Goal: Information Seeking & Learning: Learn about a topic

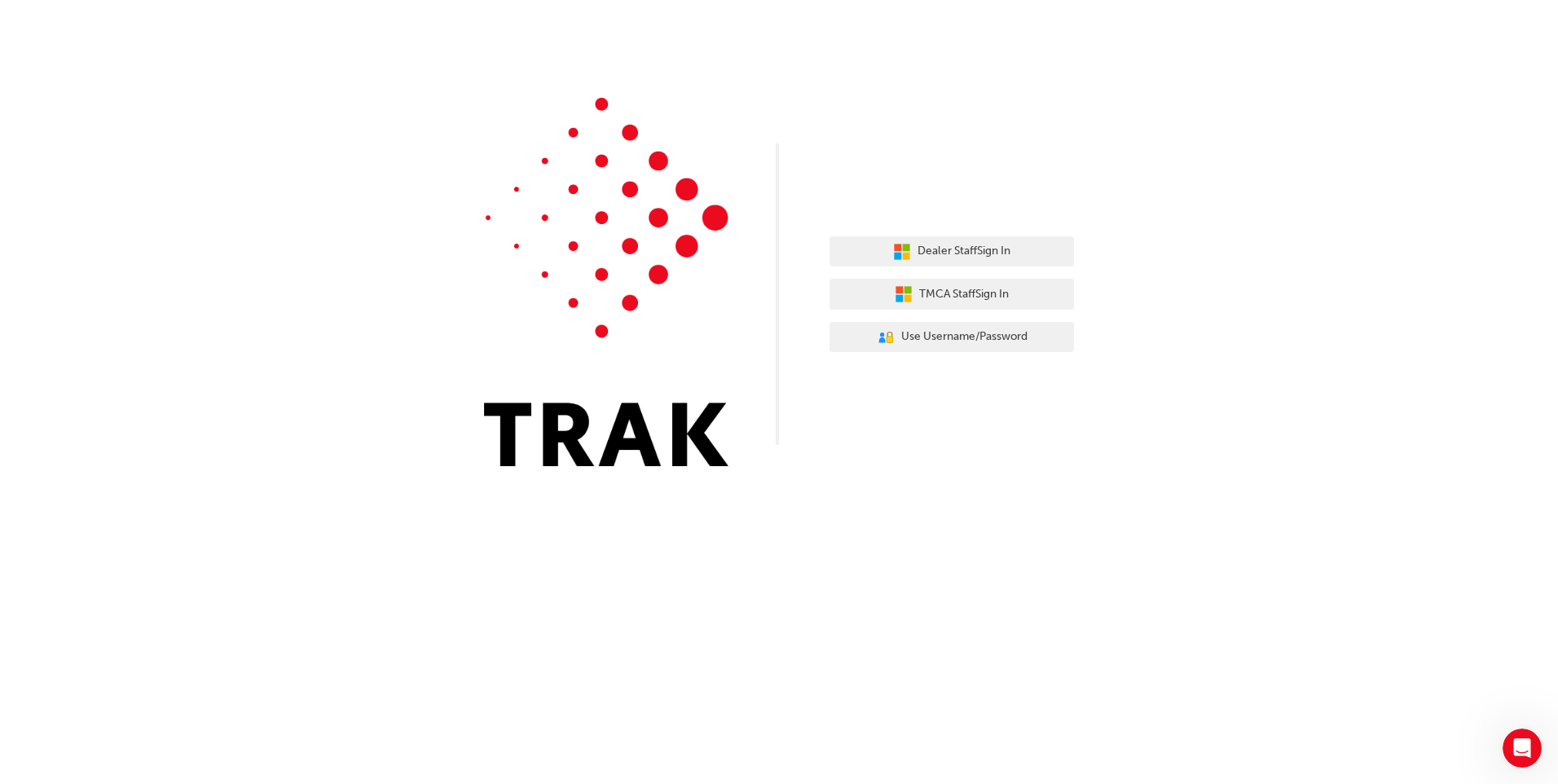
click at [779, 576] on div "Dealer Staff Sign In TMCA Staff Sign In User Authentication Icon - Blue Person,…" at bounding box center [779, 392] width 1558 height 784
click at [907, 337] on span "Use Username/Password" at bounding box center [964, 337] width 126 height 19
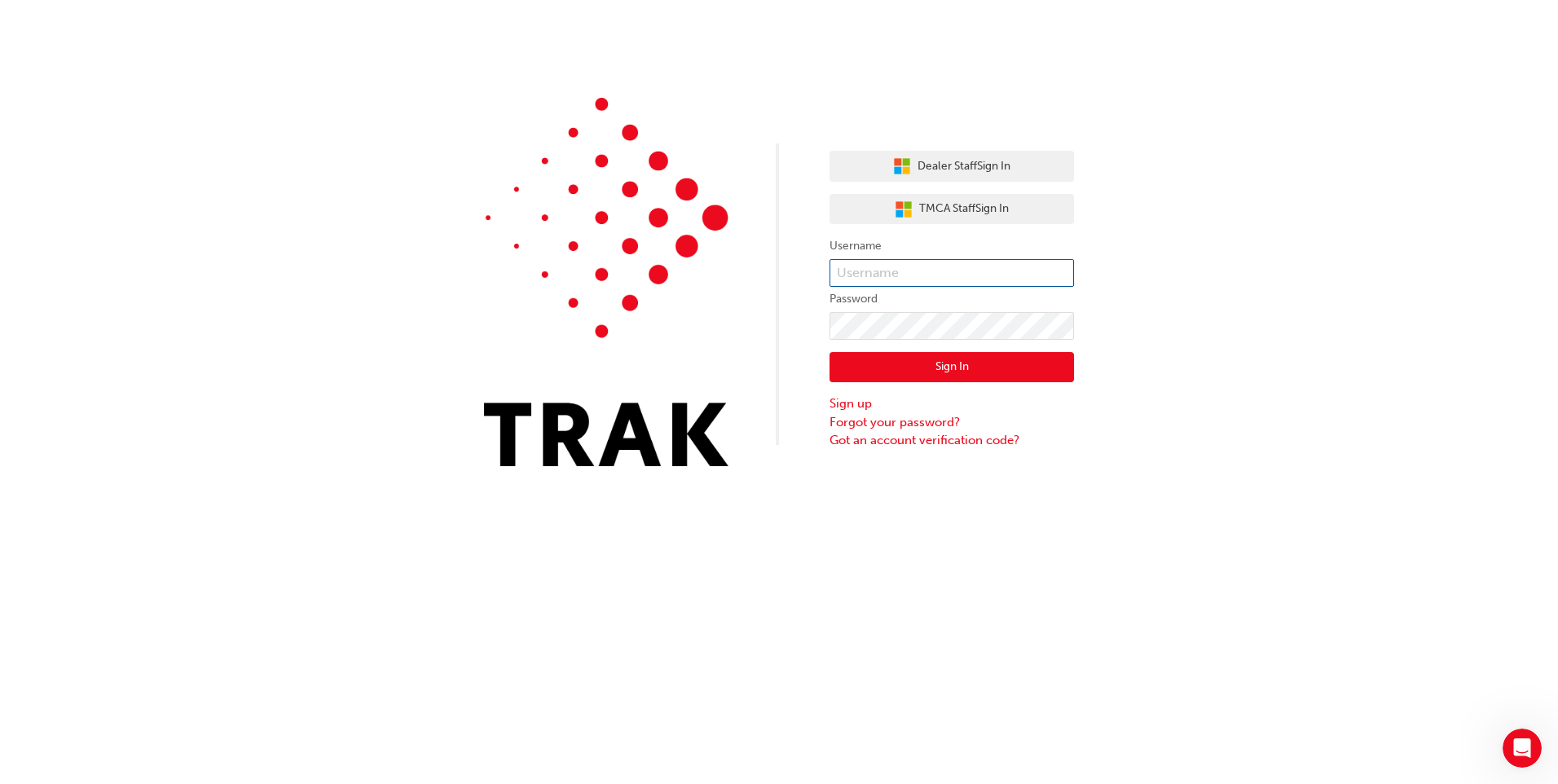
click at [876, 279] on input "text" at bounding box center [952, 273] width 245 height 27
drag, startPoint x: 931, startPoint y: 271, endPoint x: 875, endPoint y: 280, distance: 56.7
click at [884, 280] on input "SHELBY.FORREST" at bounding box center [952, 273] width 245 height 27
click at [865, 279] on input "SHELBY.FORREST" at bounding box center [952, 273] width 245 height 27
click at [843, 277] on input "SHELBY.FORREST" at bounding box center [952, 273] width 245 height 27
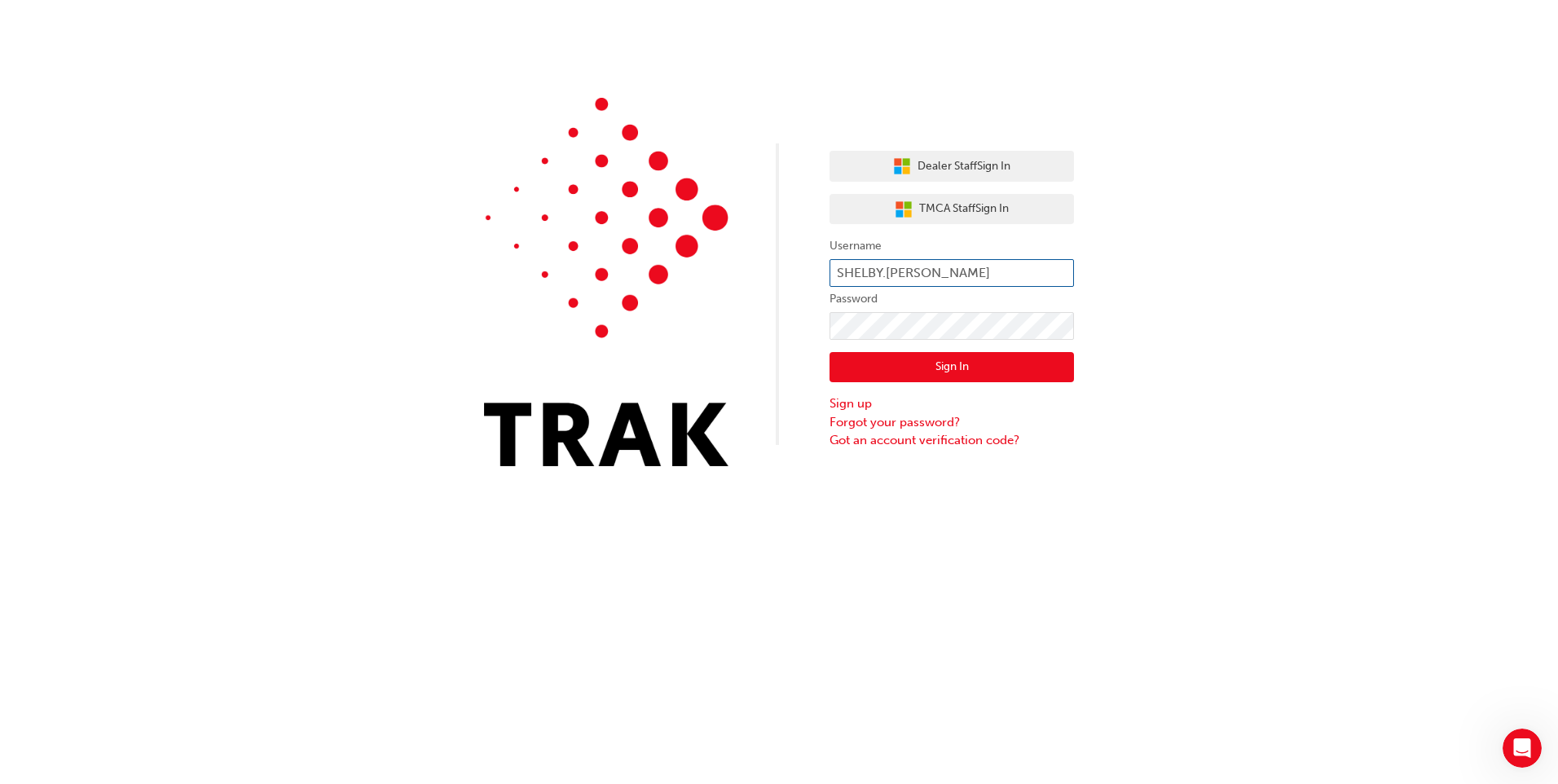
click at [857, 277] on input "SHELBY.FORREST" at bounding box center [952, 273] width 245 height 27
drag, startPoint x: 957, startPoint y: 271, endPoint x: 846, endPoint y: 273, distance: 111.0
click at [846, 273] on input "SHELBY.FORREST" at bounding box center [952, 273] width 245 height 27
type input "S"
type input "shelby.forrest"
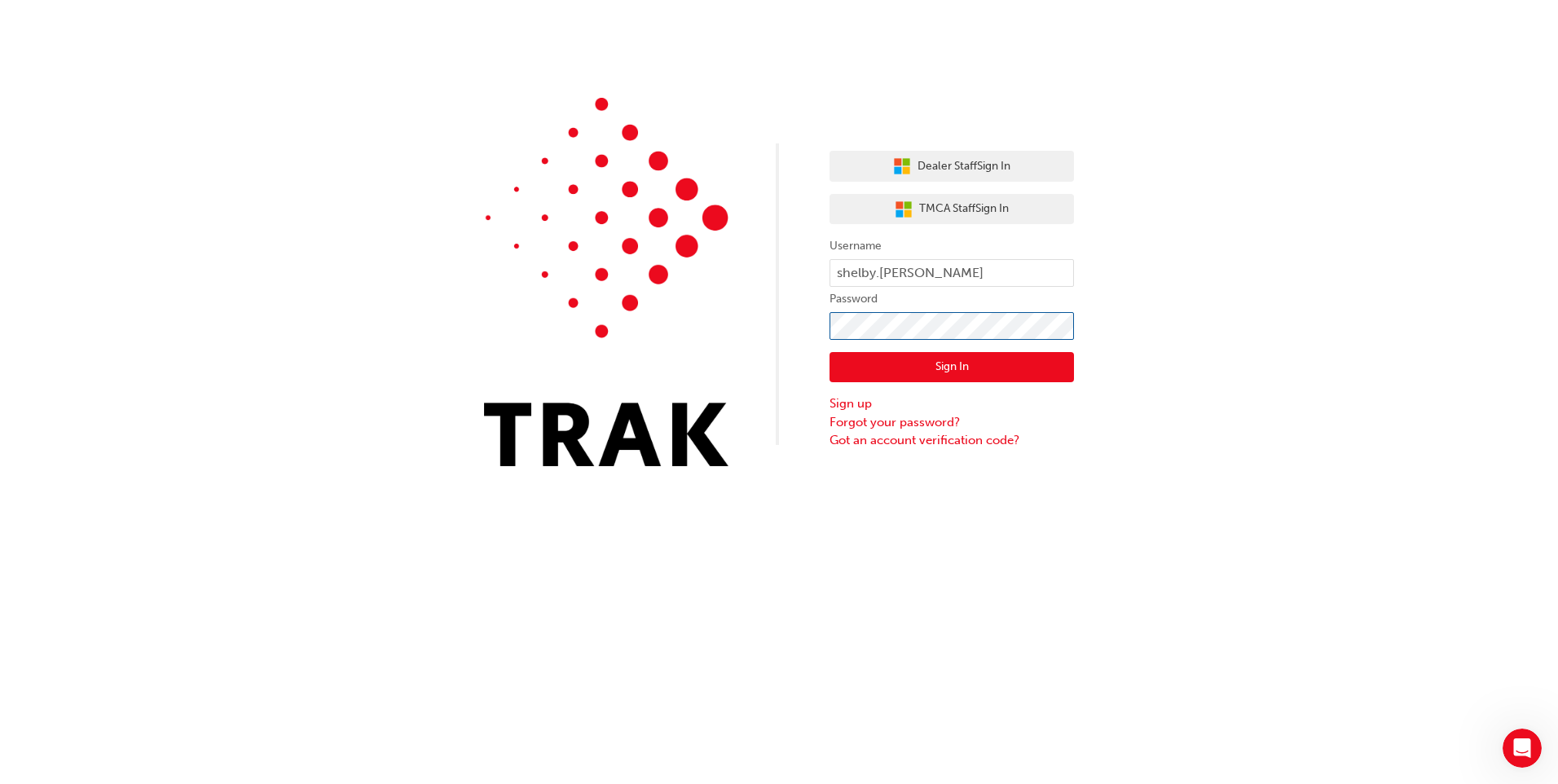
click button "Sign In" at bounding box center [952, 368] width 245 height 31
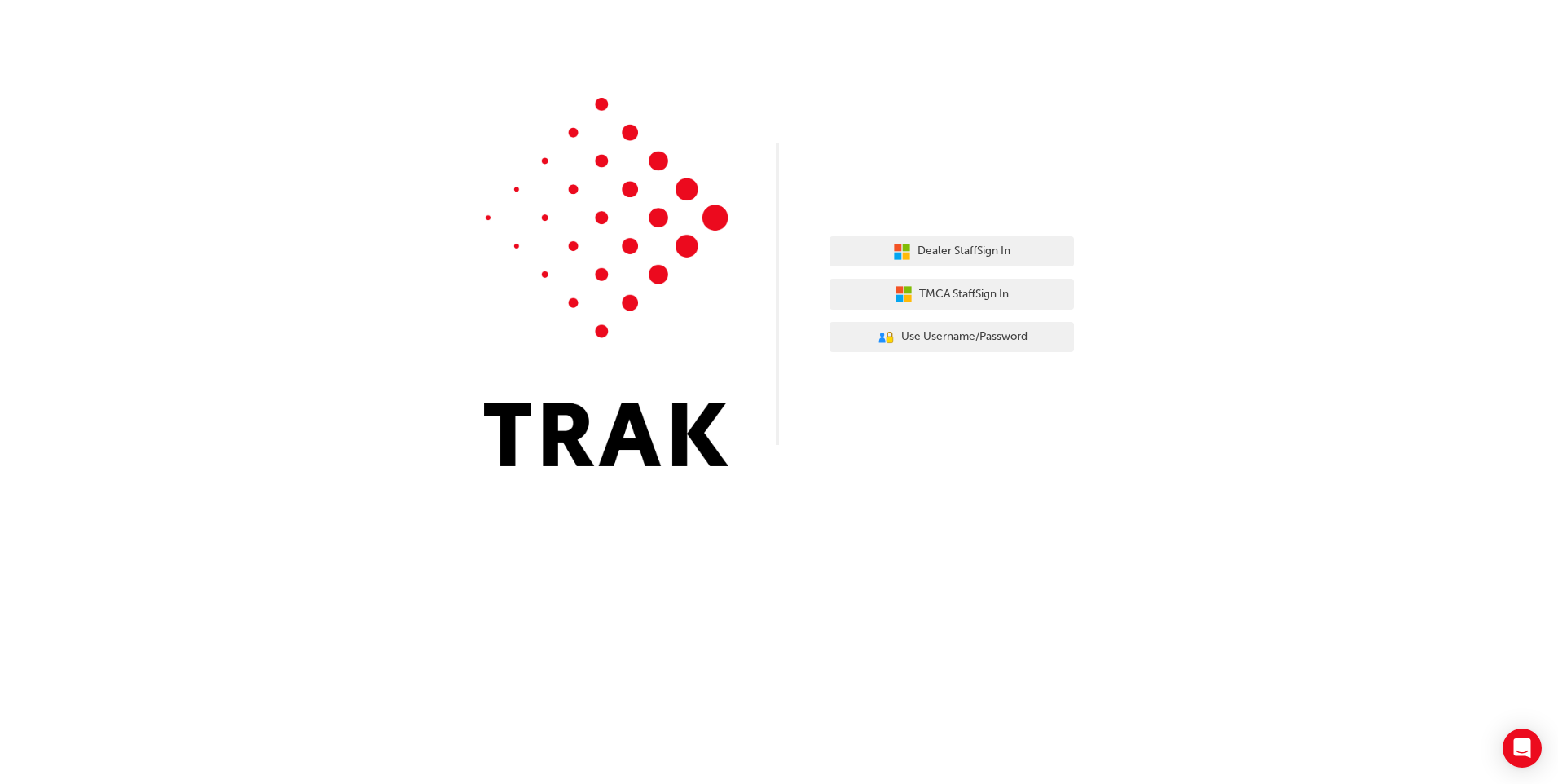
click at [760, 551] on div "Dealer Staff Sign In TMCA Staff Sign In User Authentication Icon - Blue Person,…" at bounding box center [779, 392] width 1558 height 784
click at [958, 339] on span "Use Username/Password" at bounding box center [964, 337] width 126 height 19
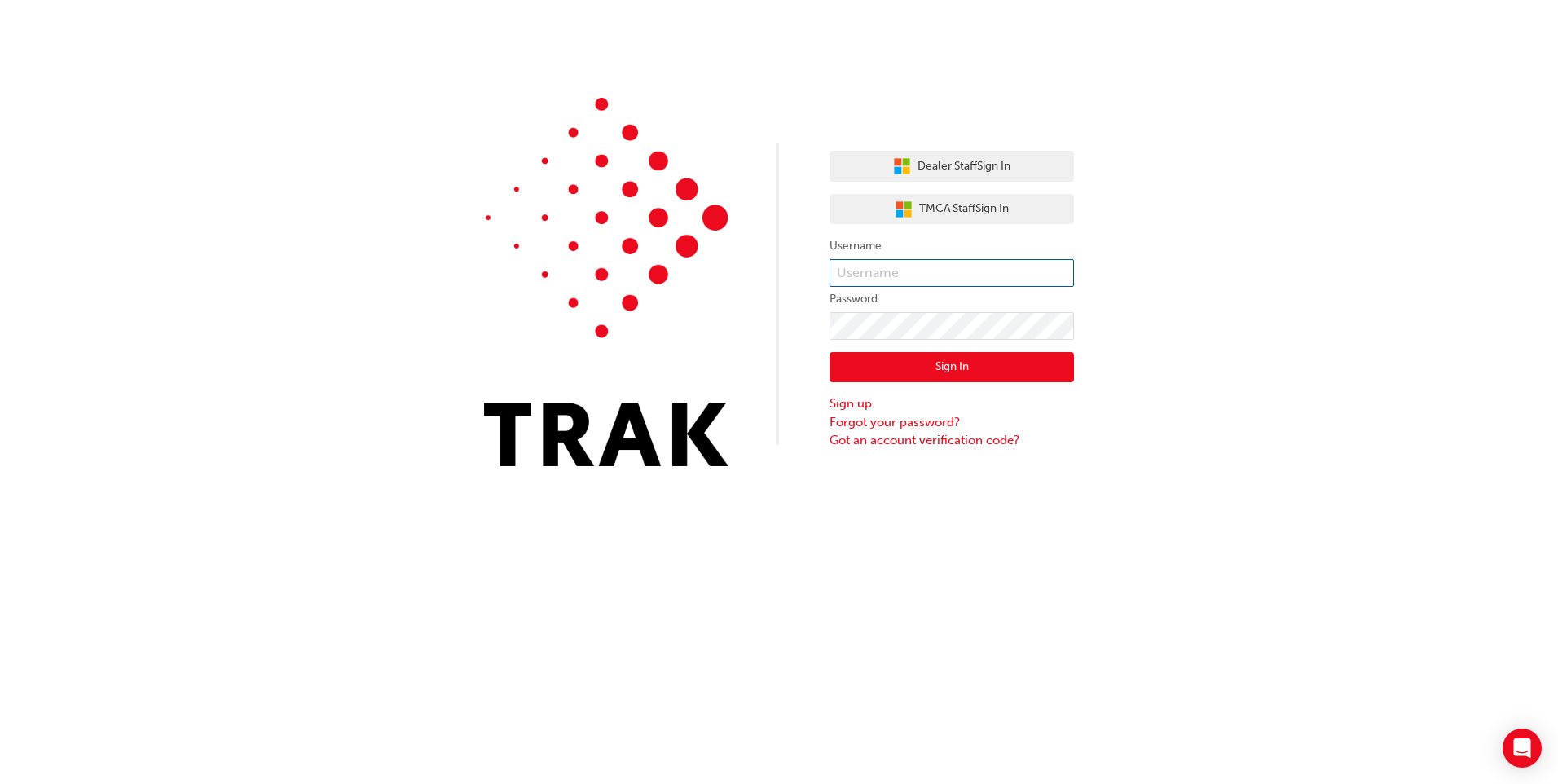
click at [848, 272] on input "text" at bounding box center [952, 273] width 245 height 27
type input "Shelby.forrest"
click button "Sign In" at bounding box center [952, 368] width 245 height 31
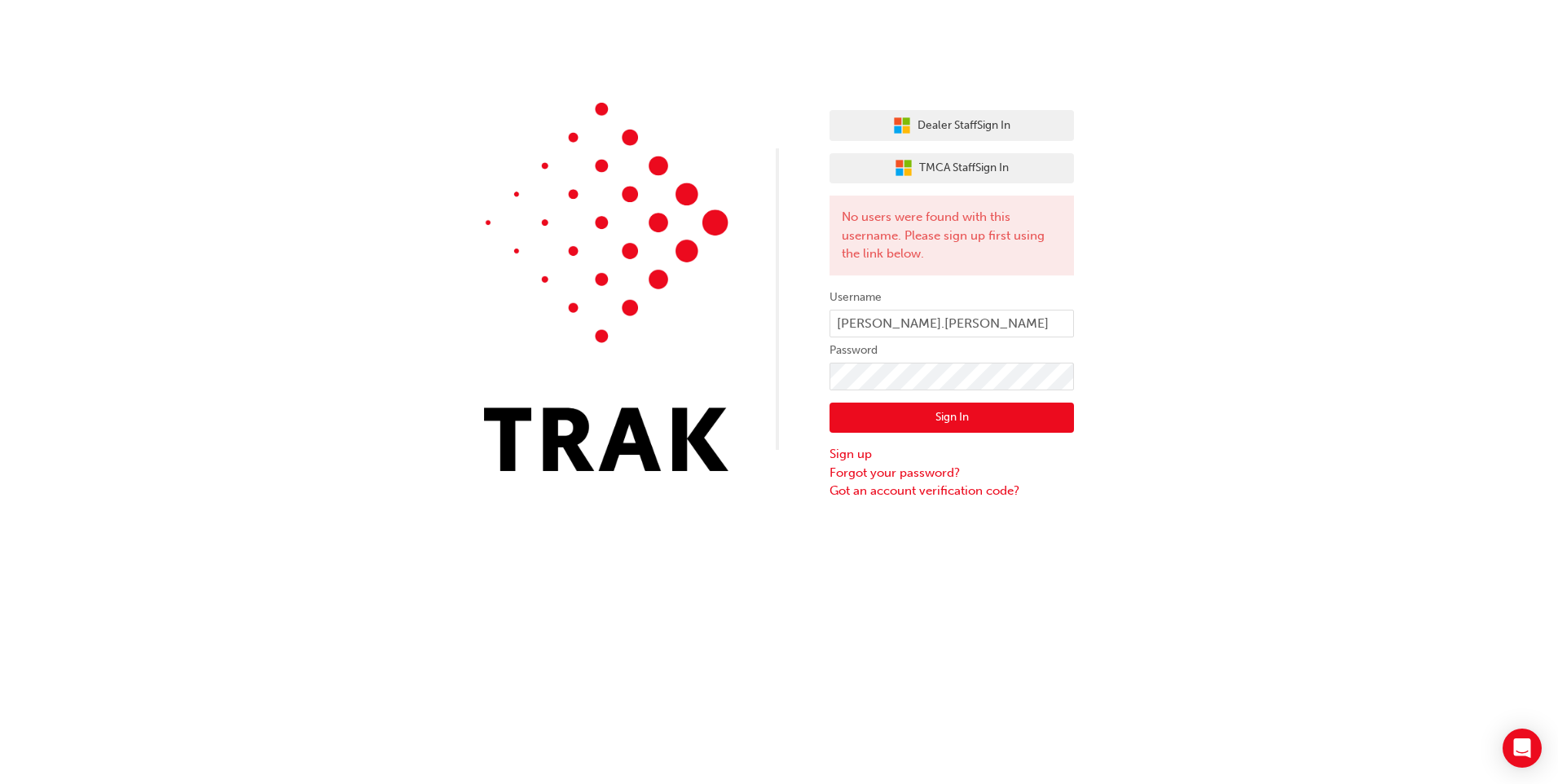
click at [1005, 649] on div "Dealer Staff Sign In TMCA Staff Sign In No users were found with this username.…" at bounding box center [779, 392] width 1558 height 784
type input "shelby.[PERSON_NAME]"
click button "Sign In" at bounding box center [952, 418] width 245 height 31
click at [744, 383] on div "Dealer Staff Sign In TMCA Staff Sign In No users were found with this username.…" at bounding box center [779, 250] width 1558 height 500
click button "Sign In" at bounding box center [952, 418] width 245 height 31
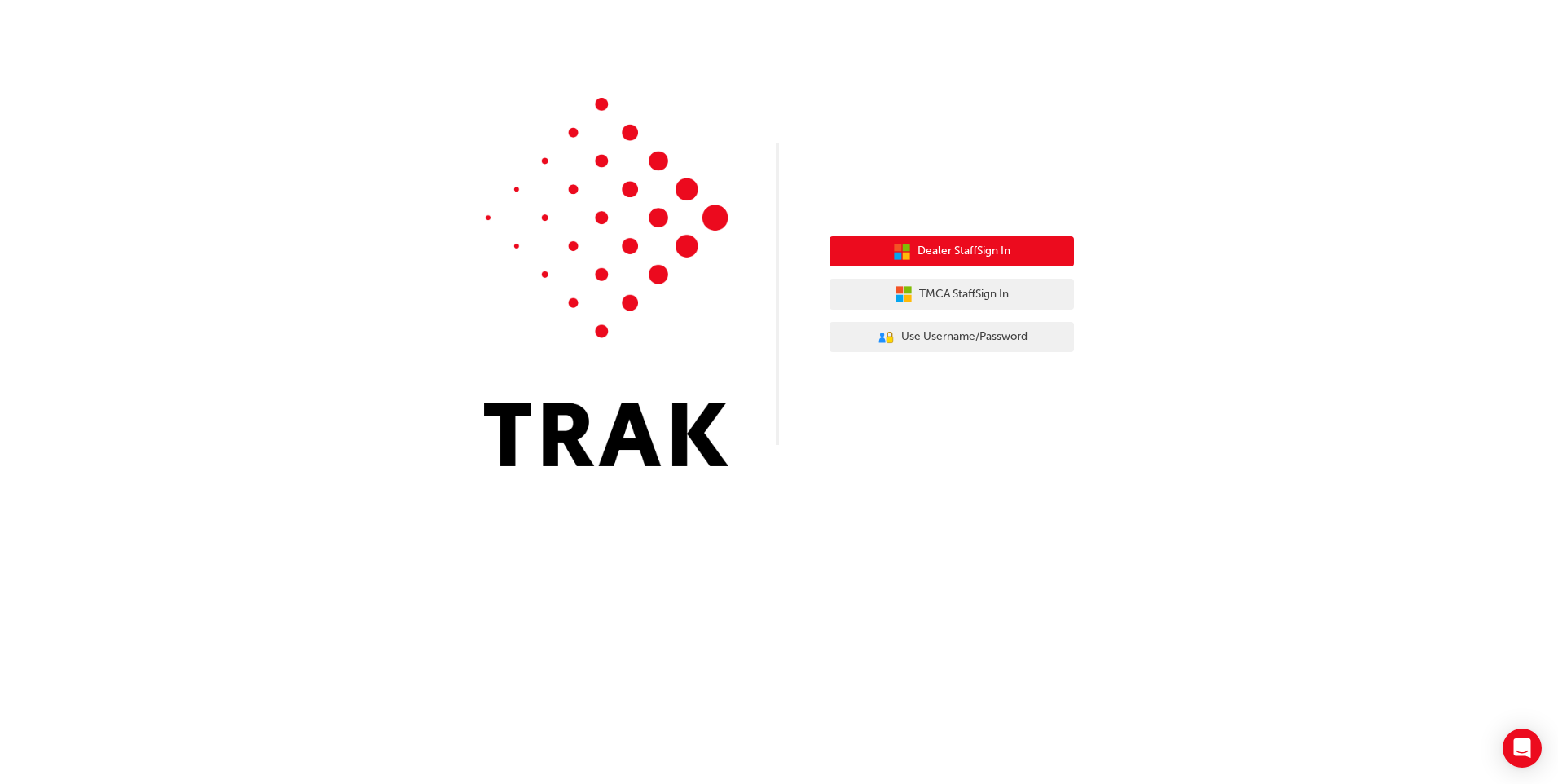
click at [966, 235] on div "Dealer Staff Sign In TMCA Staff Sign In User Authentication Icon - Blue Person,…" at bounding box center [952, 294] width 245 height 141
click at [967, 254] on span "Dealer Staff Sign In" at bounding box center [964, 251] width 93 height 19
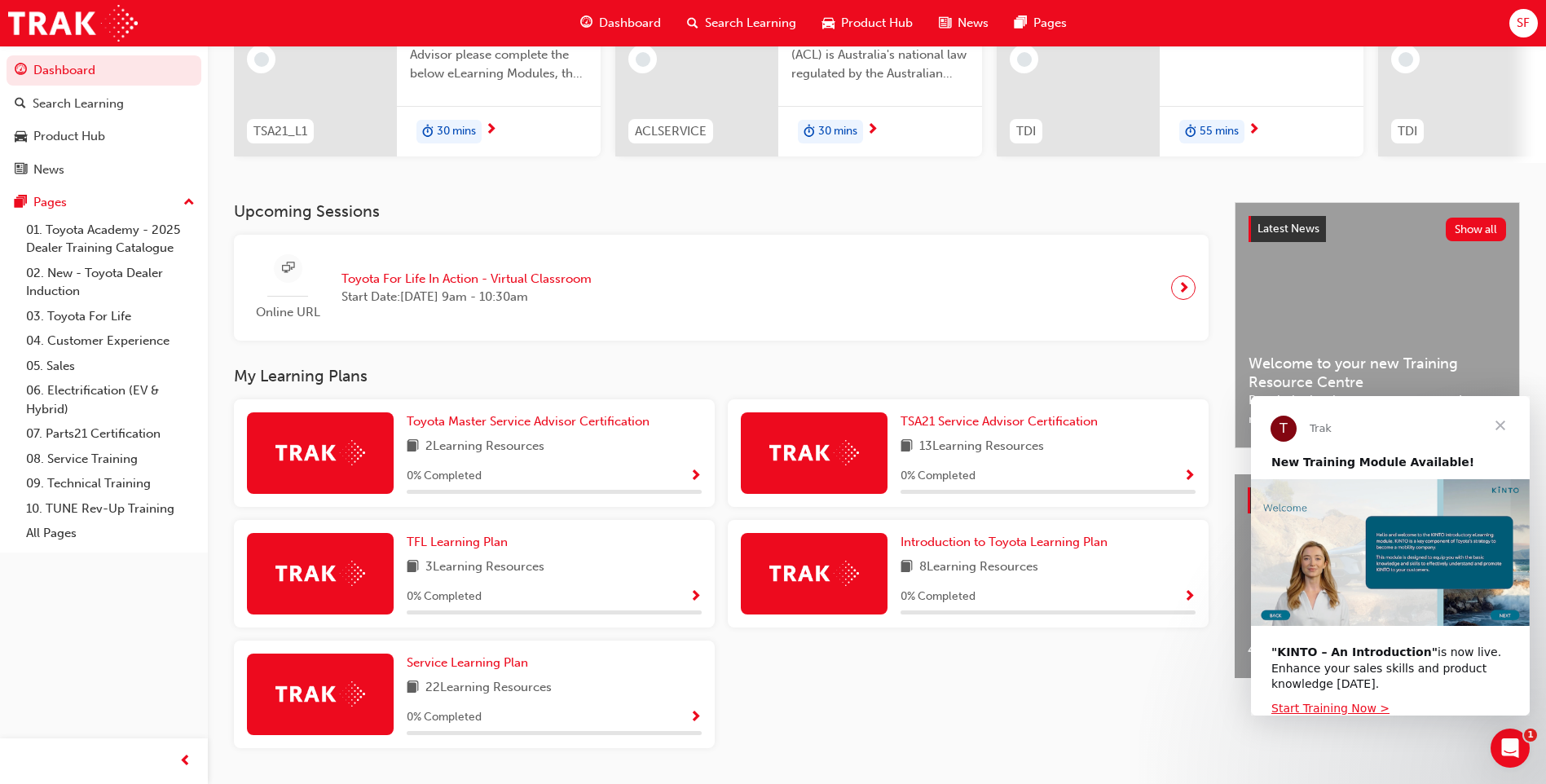
scroll to position [263, 0]
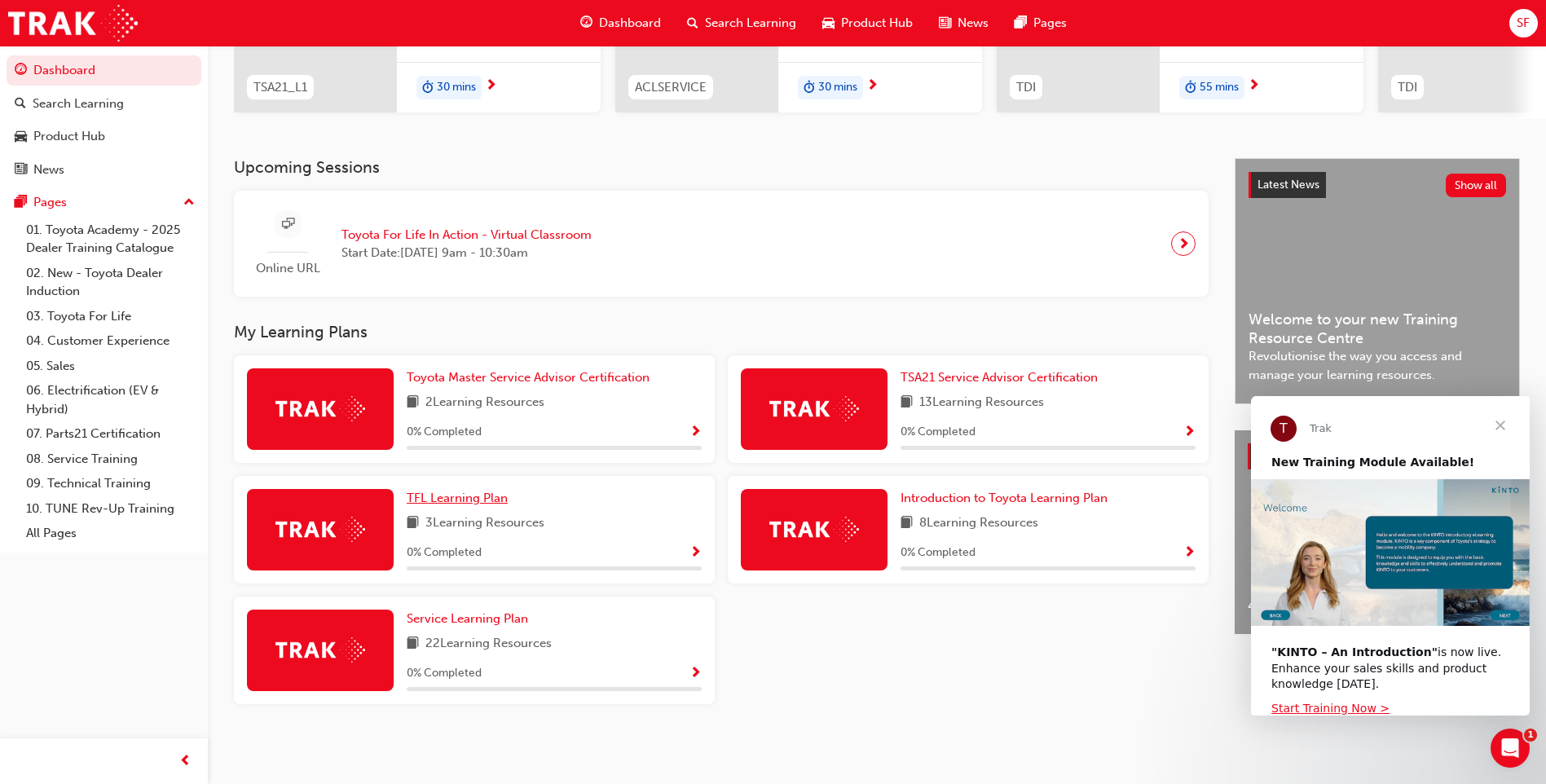
click at [451, 504] on span "TFL Learning Plan" at bounding box center [457, 497] width 101 height 15
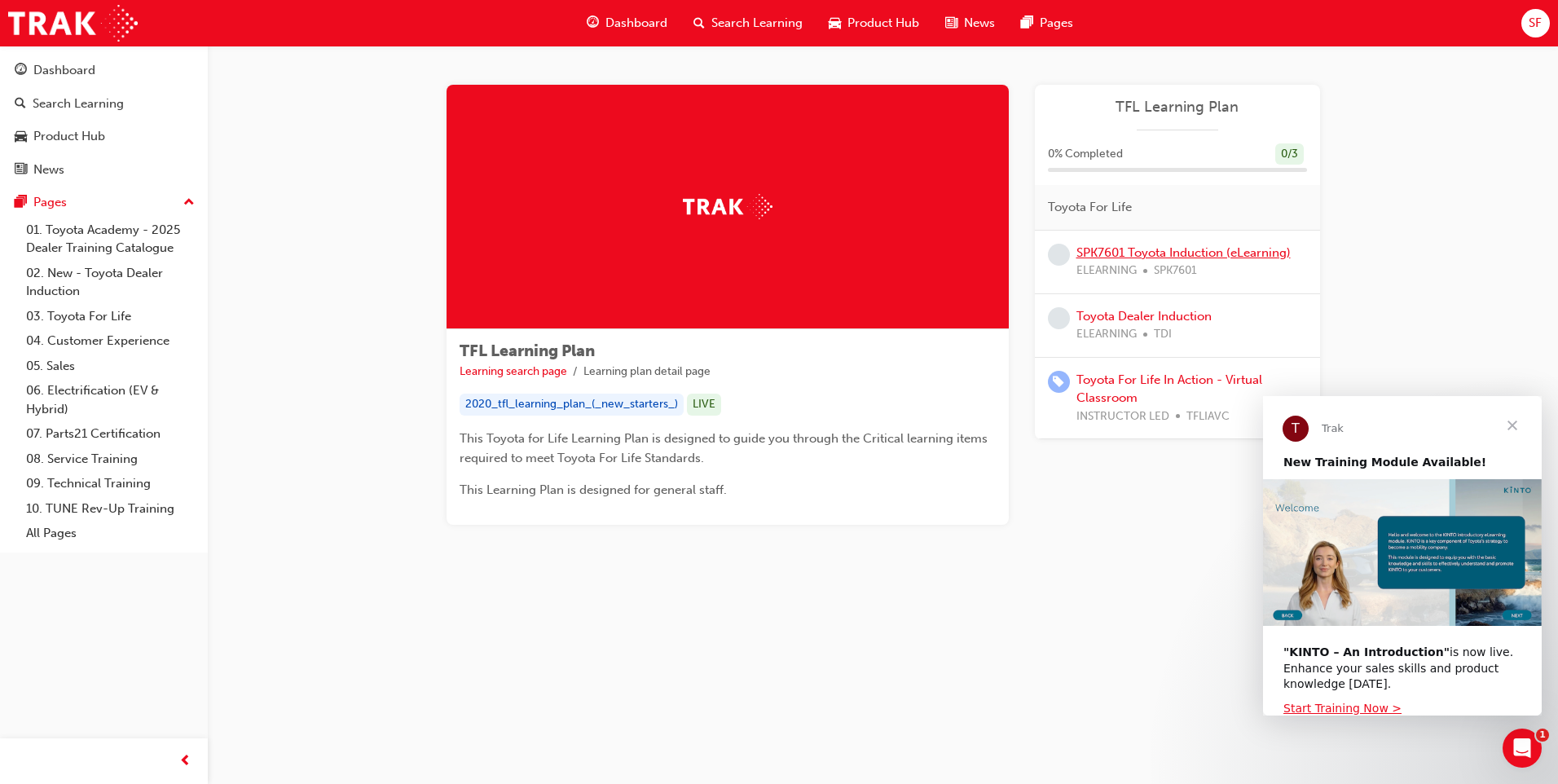
click at [1170, 255] on link "SPK7601 Toyota Induction (eLearning)" at bounding box center [1183, 253] width 214 height 15
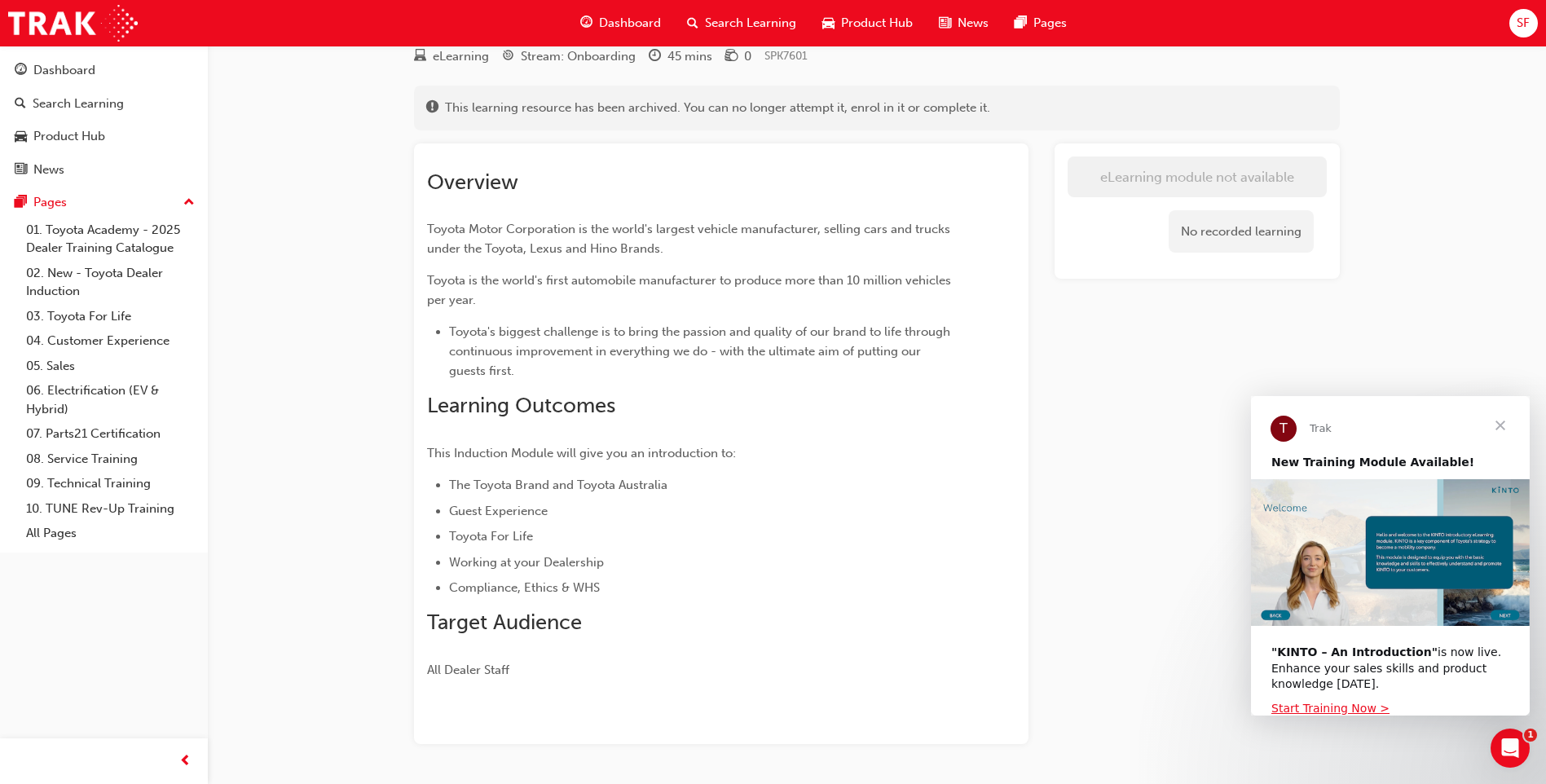
scroll to position [33, 0]
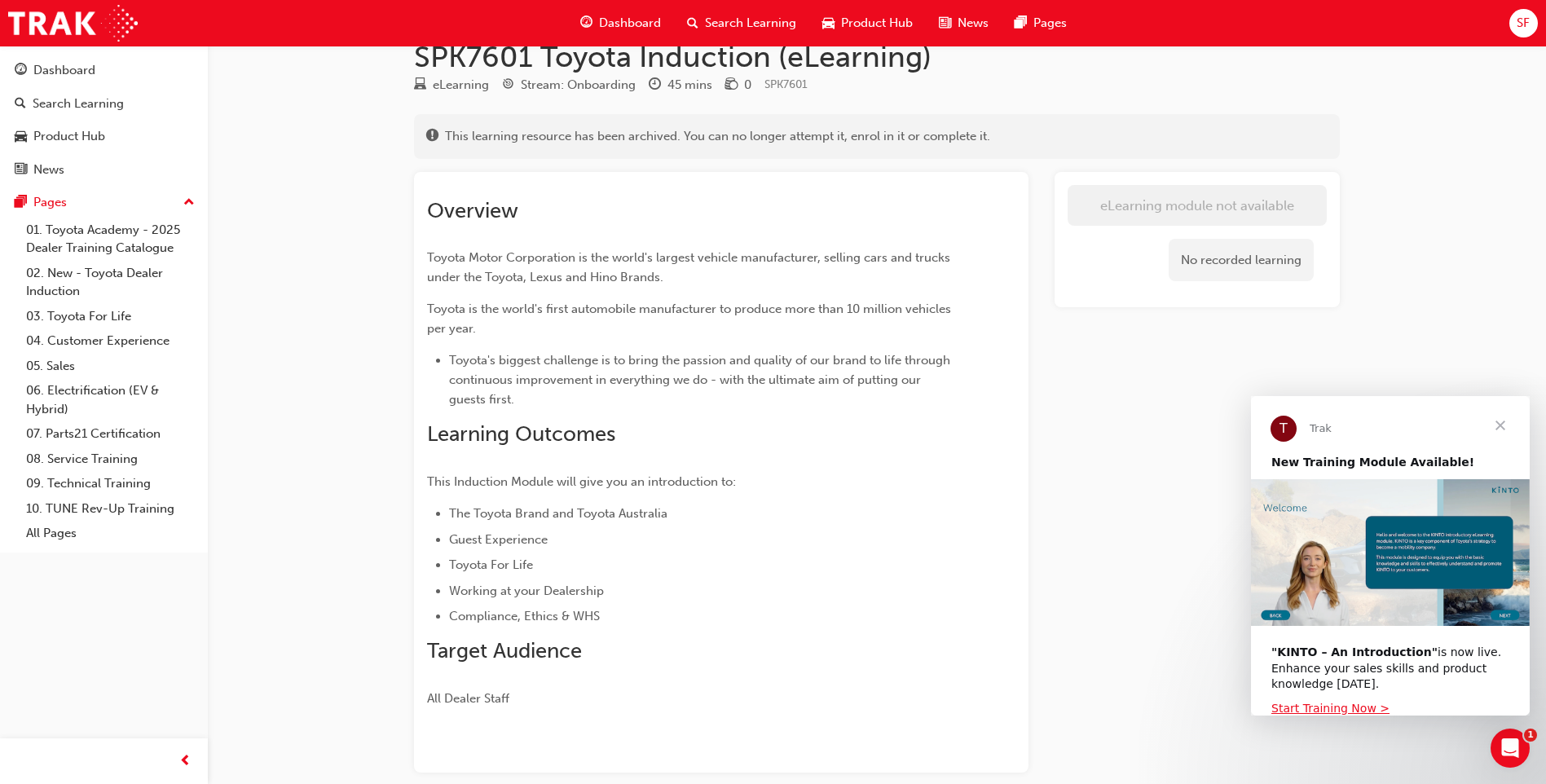
click at [678, 260] on span "Toyota Motor Corporation is the world's largest vehicle manufacturer, selling c…" at bounding box center [690, 267] width 527 height 34
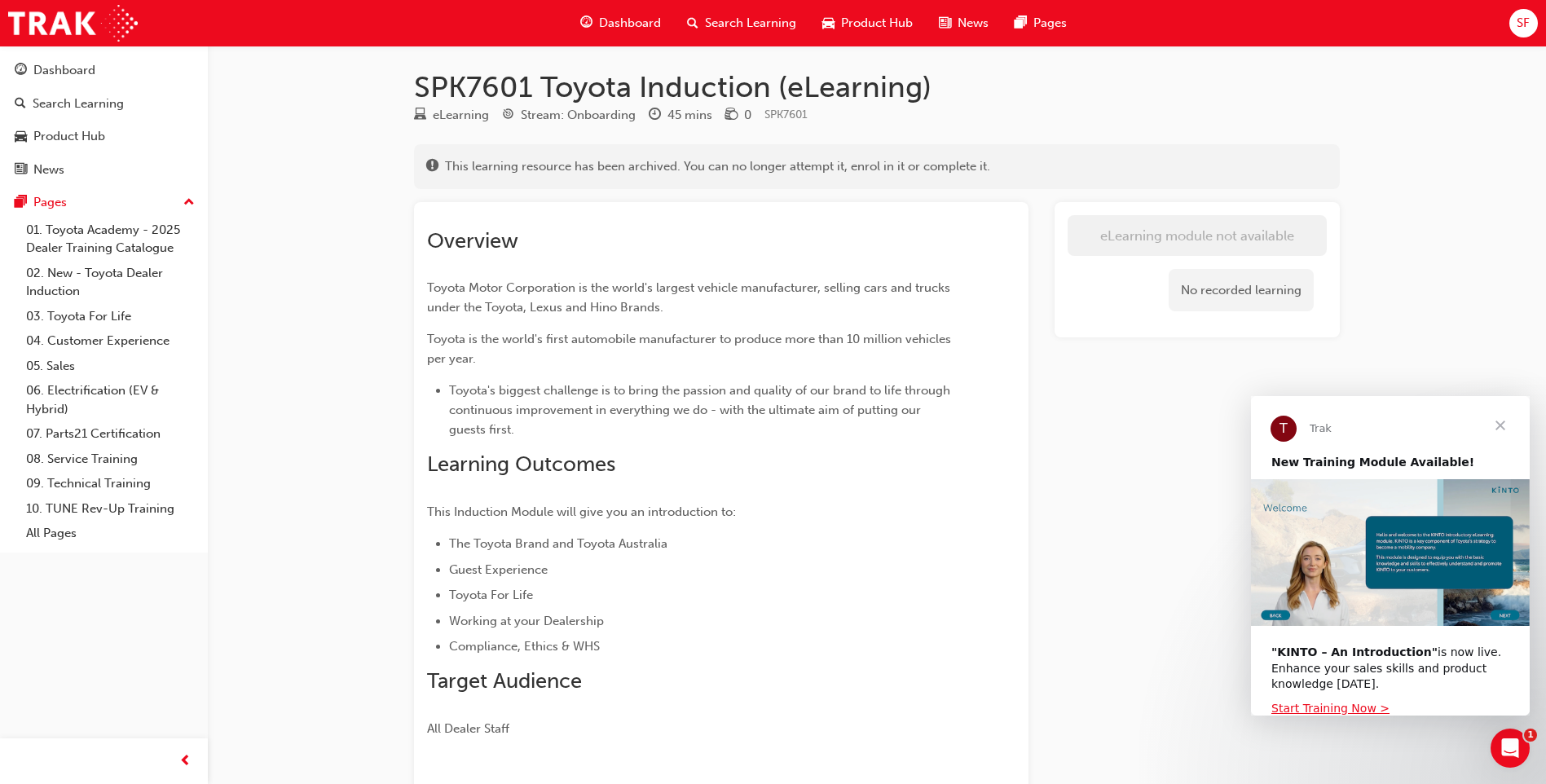
scroll to position [0, 0]
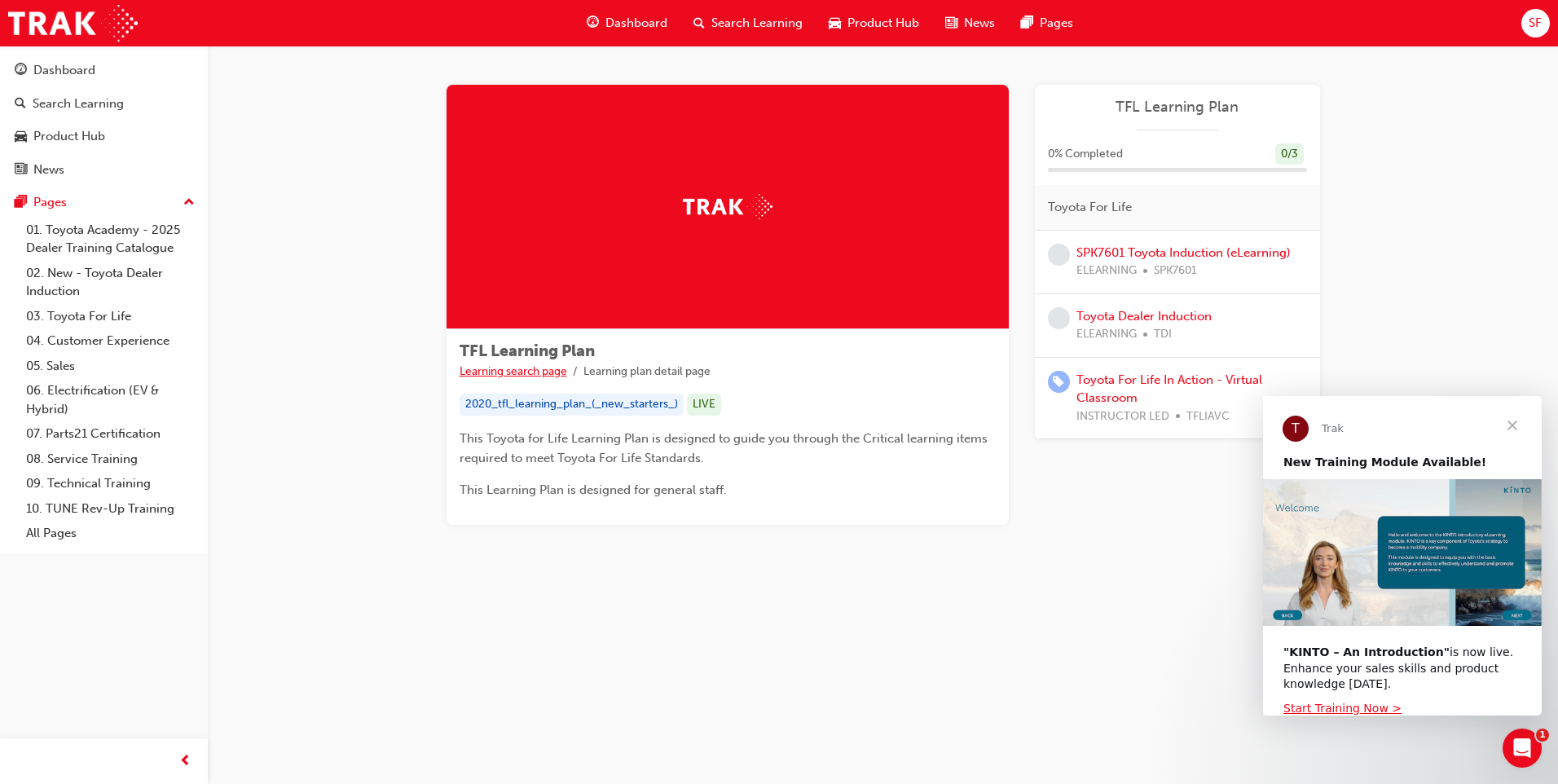
click at [559, 365] on link "Learning search page" at bounding box center [513, 371] width 108 height 14
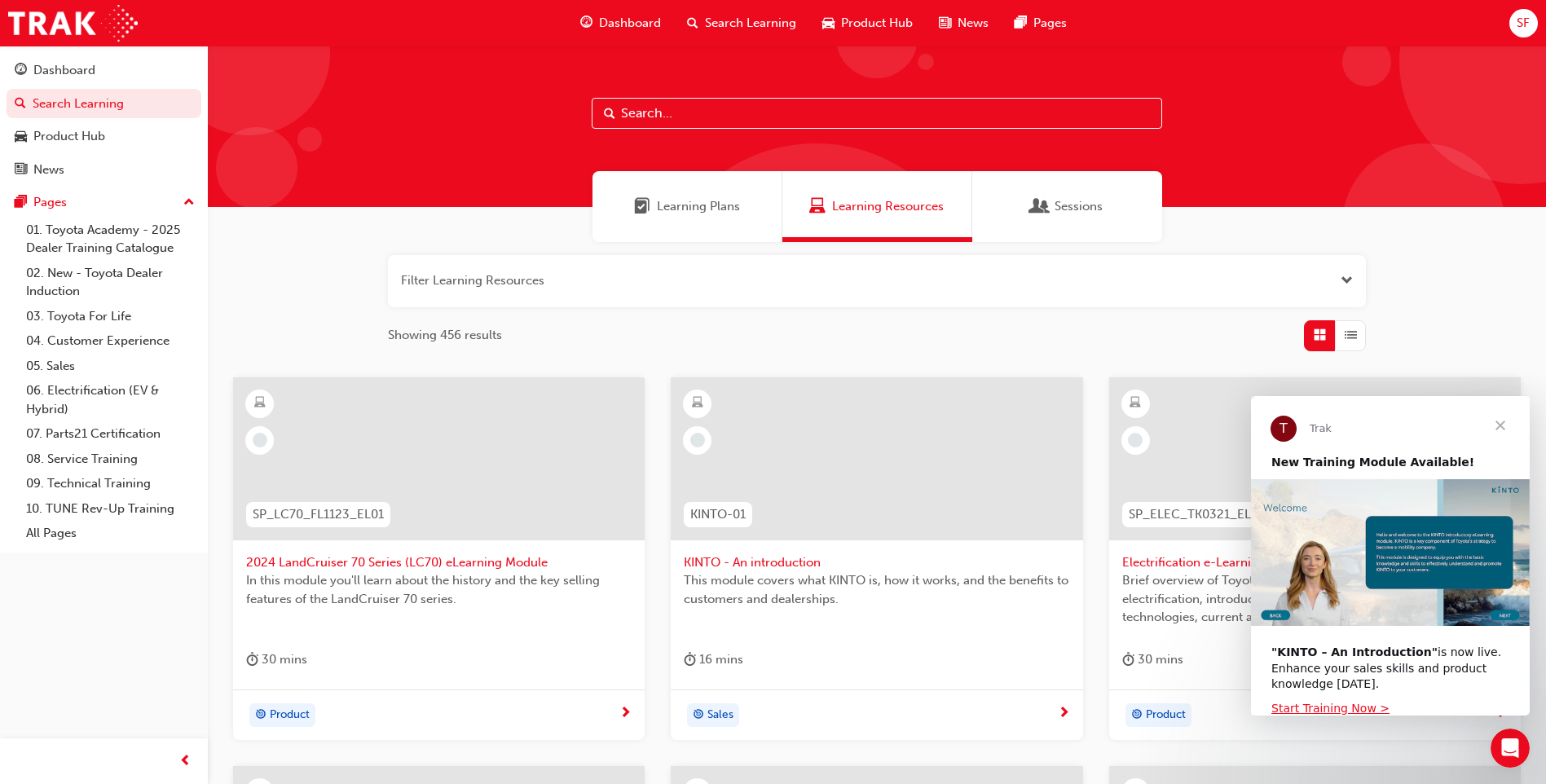
click at [1499, 423] on span "Close" at bounding box center [1500, 425] width 58 height 58
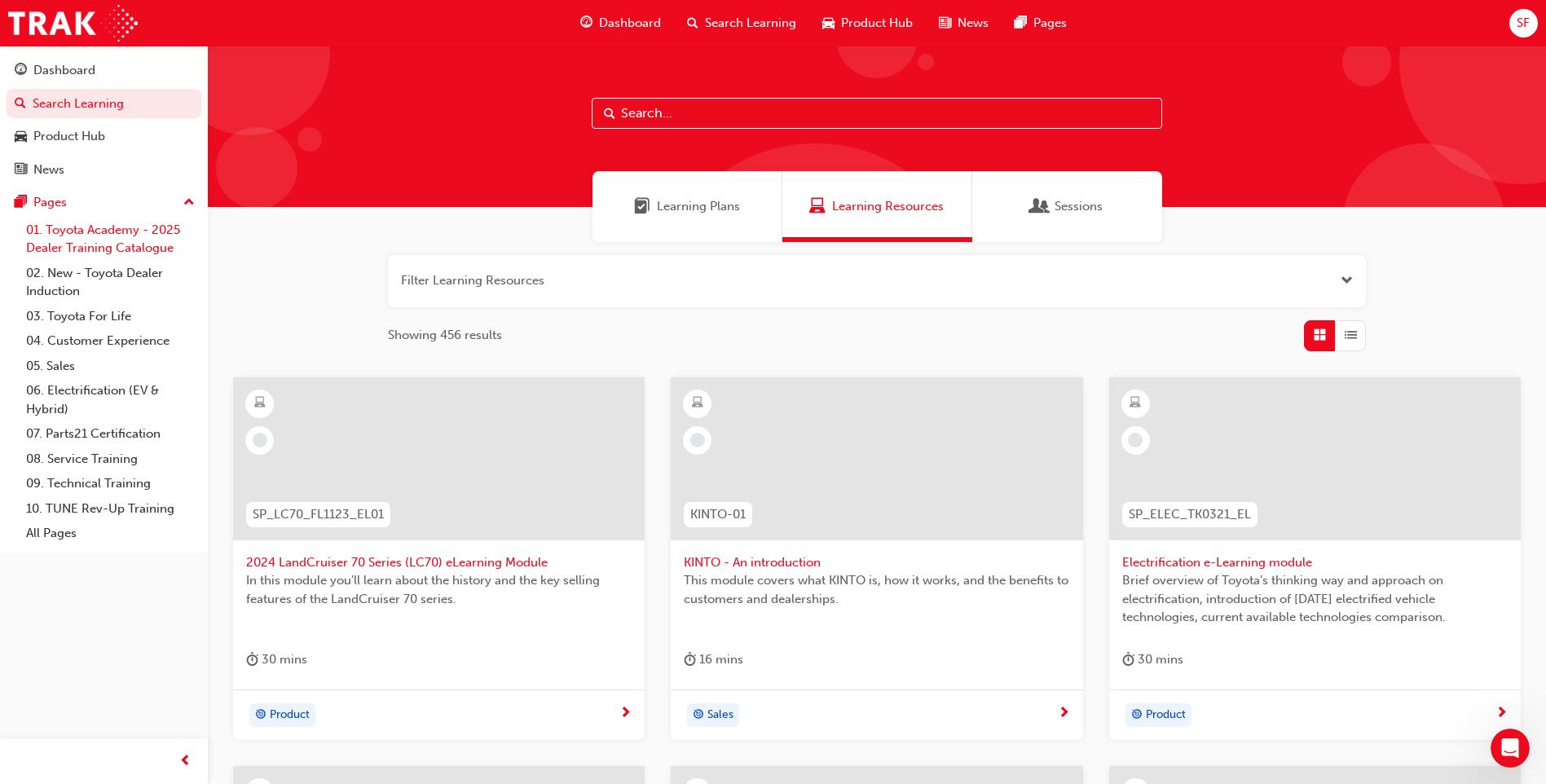
click at [89, 228] on link "01. Toyota Academy - 2025 Dealer Training Catalogue" at bounding box center [110, 238] width 182 height 43
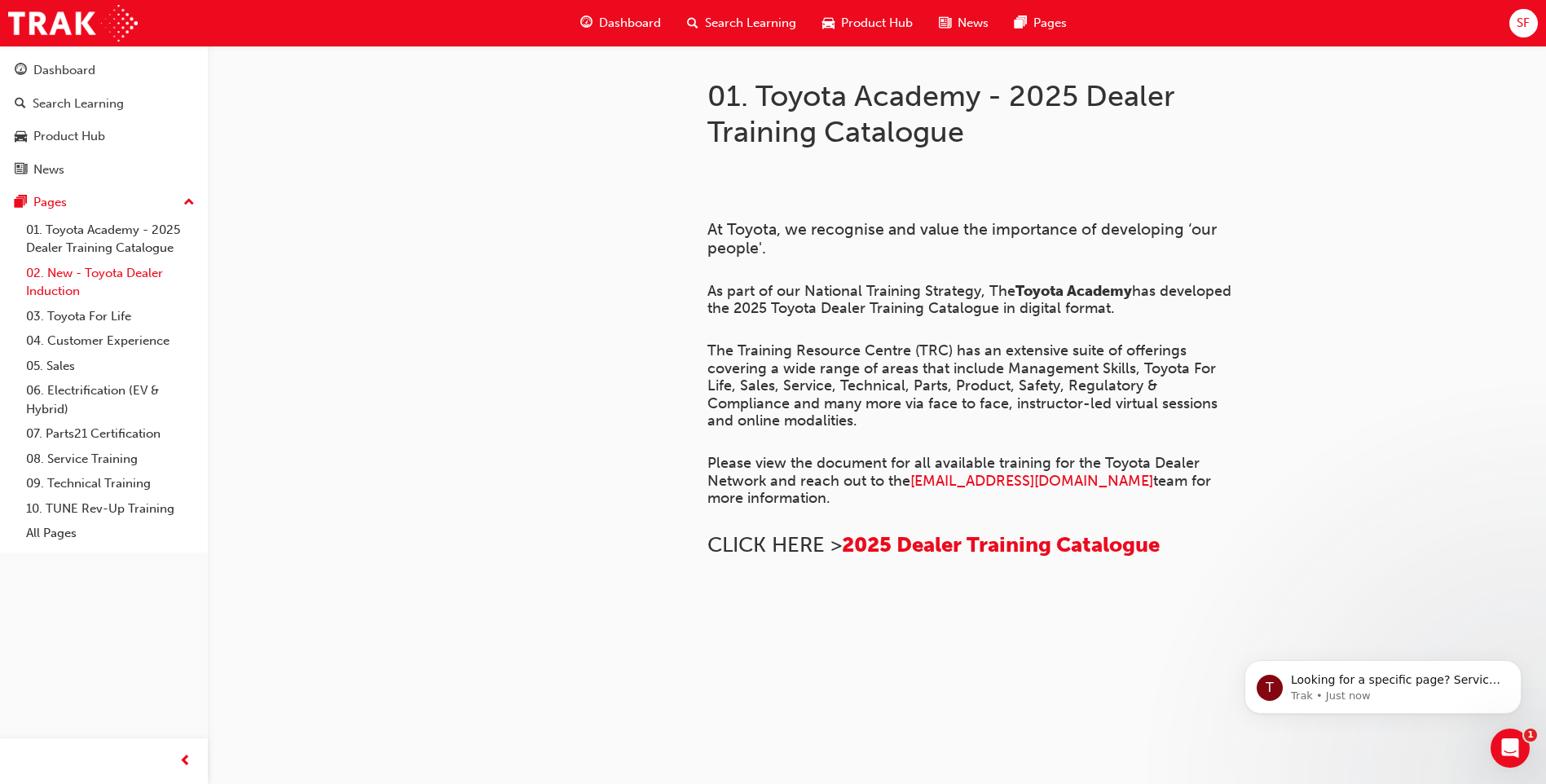
click at [83, 282] on link "02. New - Toyota Dealer Induction" at bounding box center [110, 282] width 182 height 43
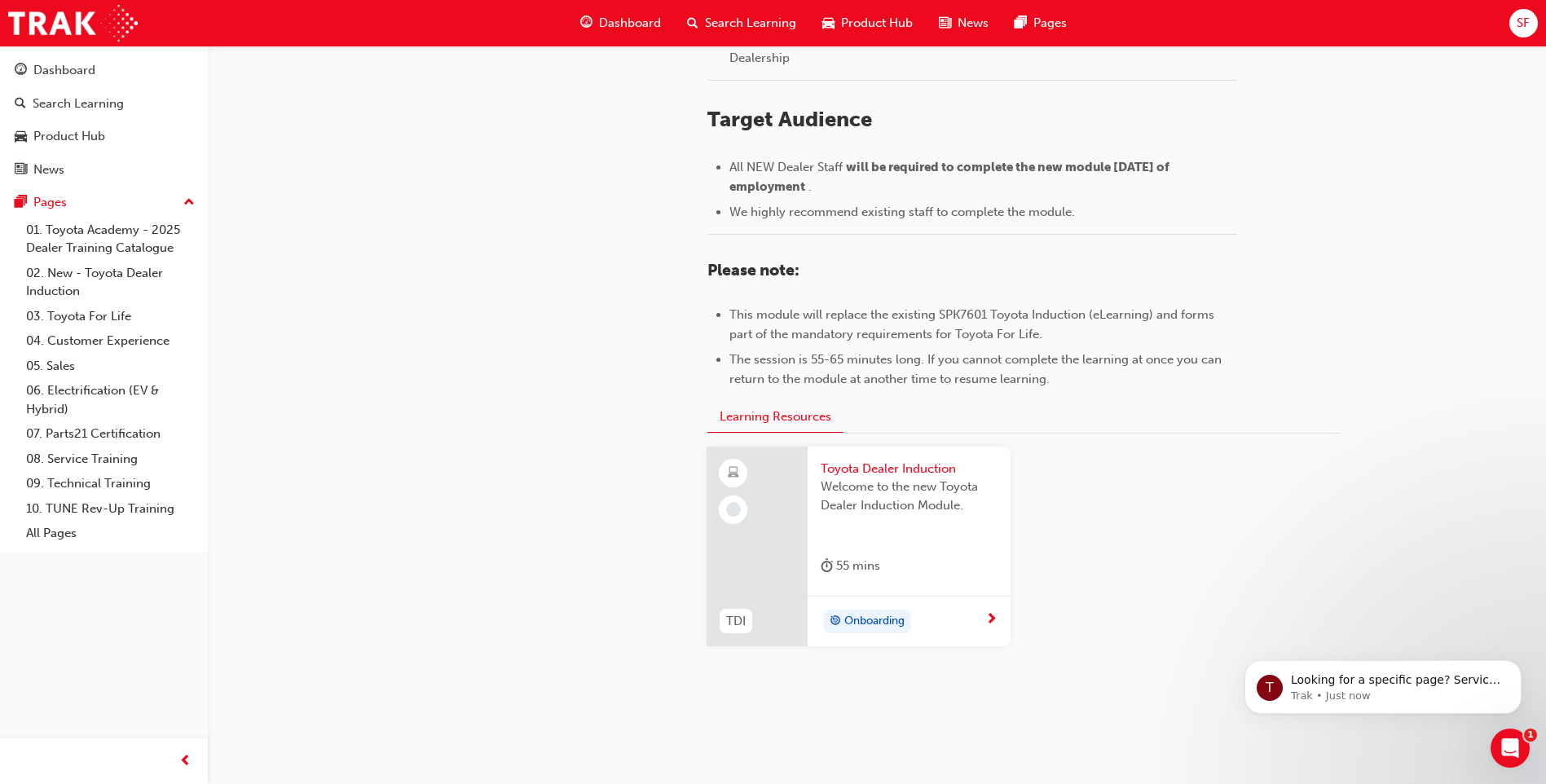
scroll to position [652, 0]
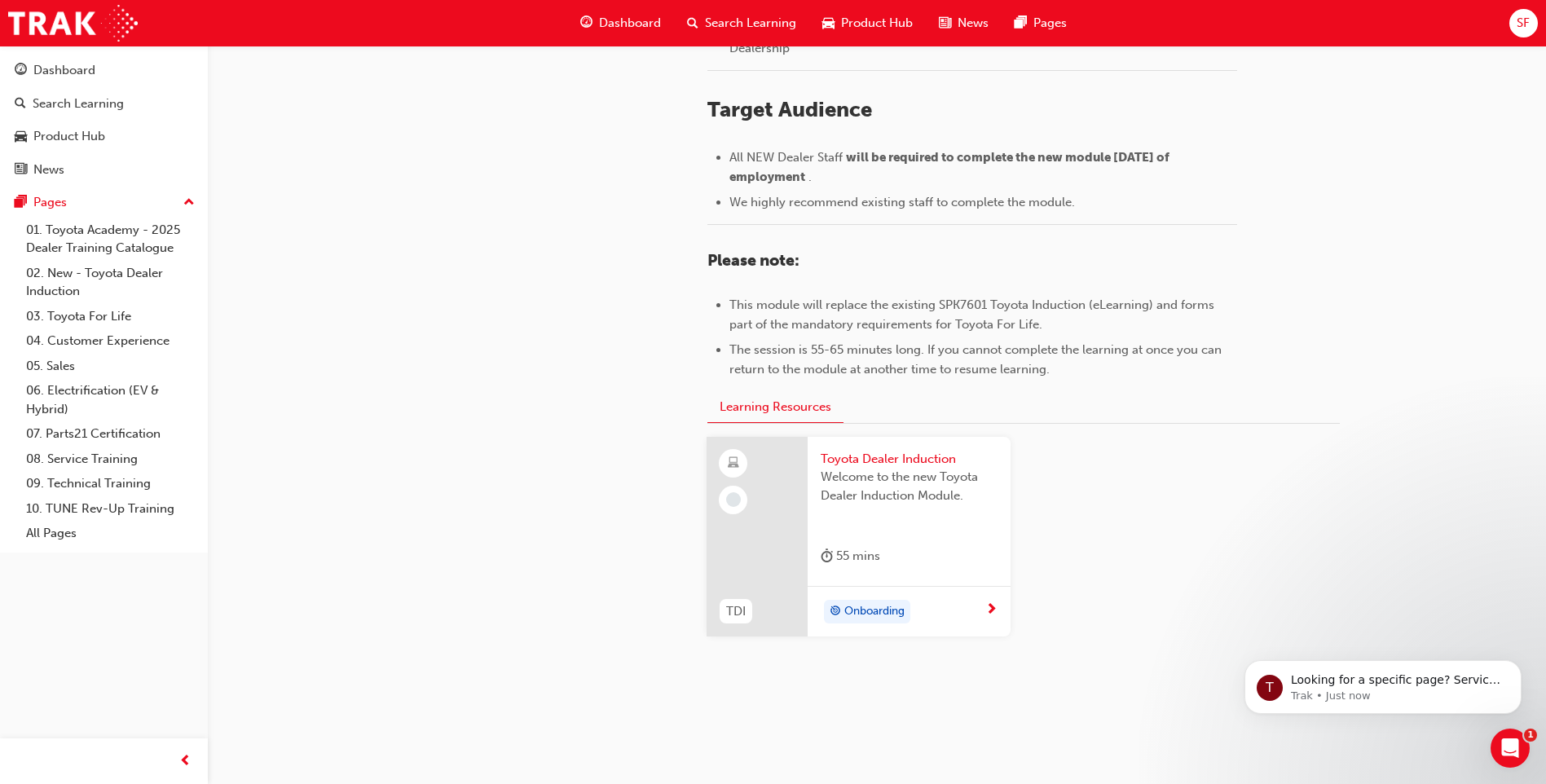
click at [896, 450] on span "Toyota Dealer Induction" at bounding box center [910, 459] width 177 height 19
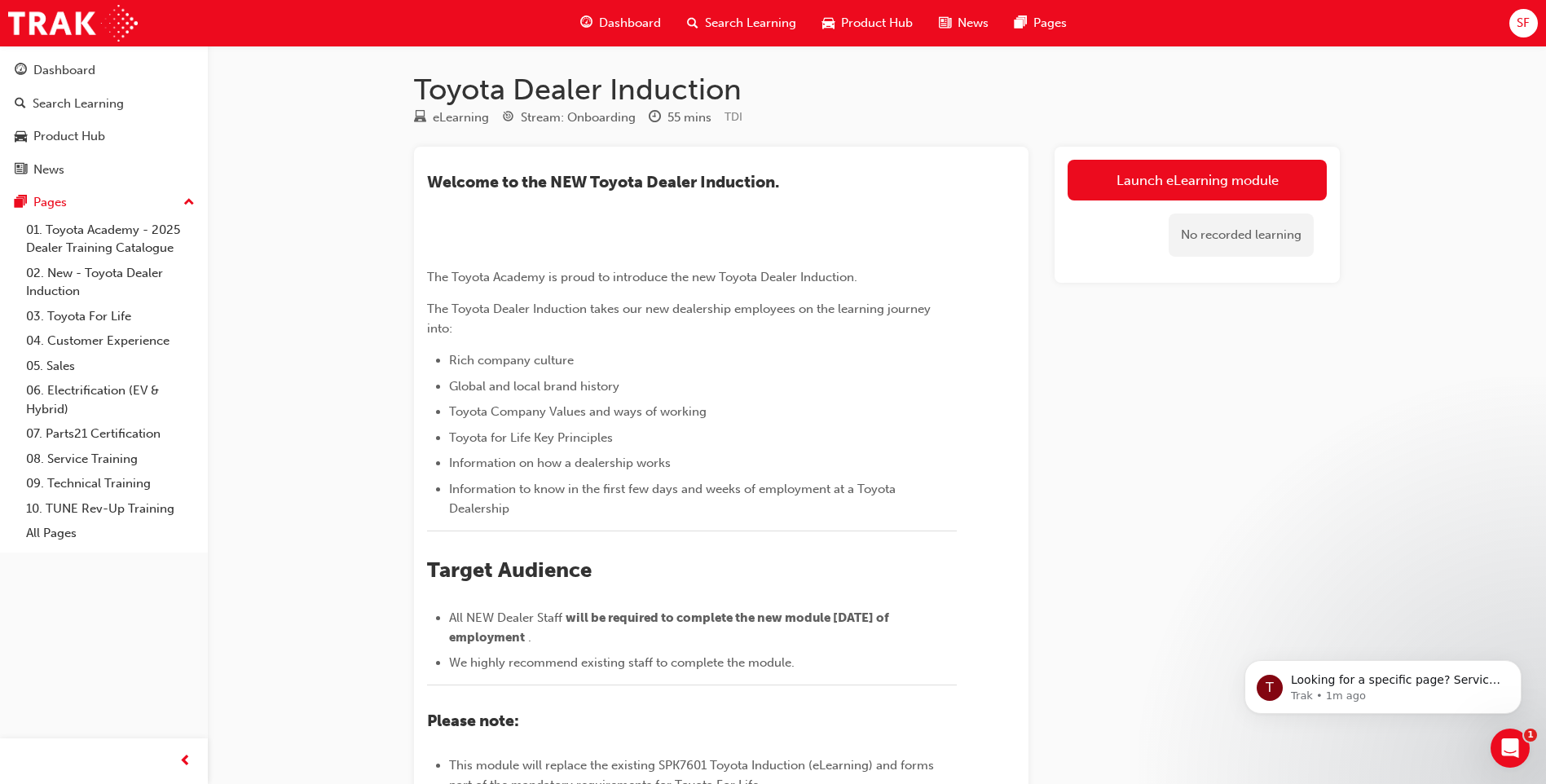
click at [742, 21] on span "Search Learning" at bounding box center [751, 23] width 91 height 19
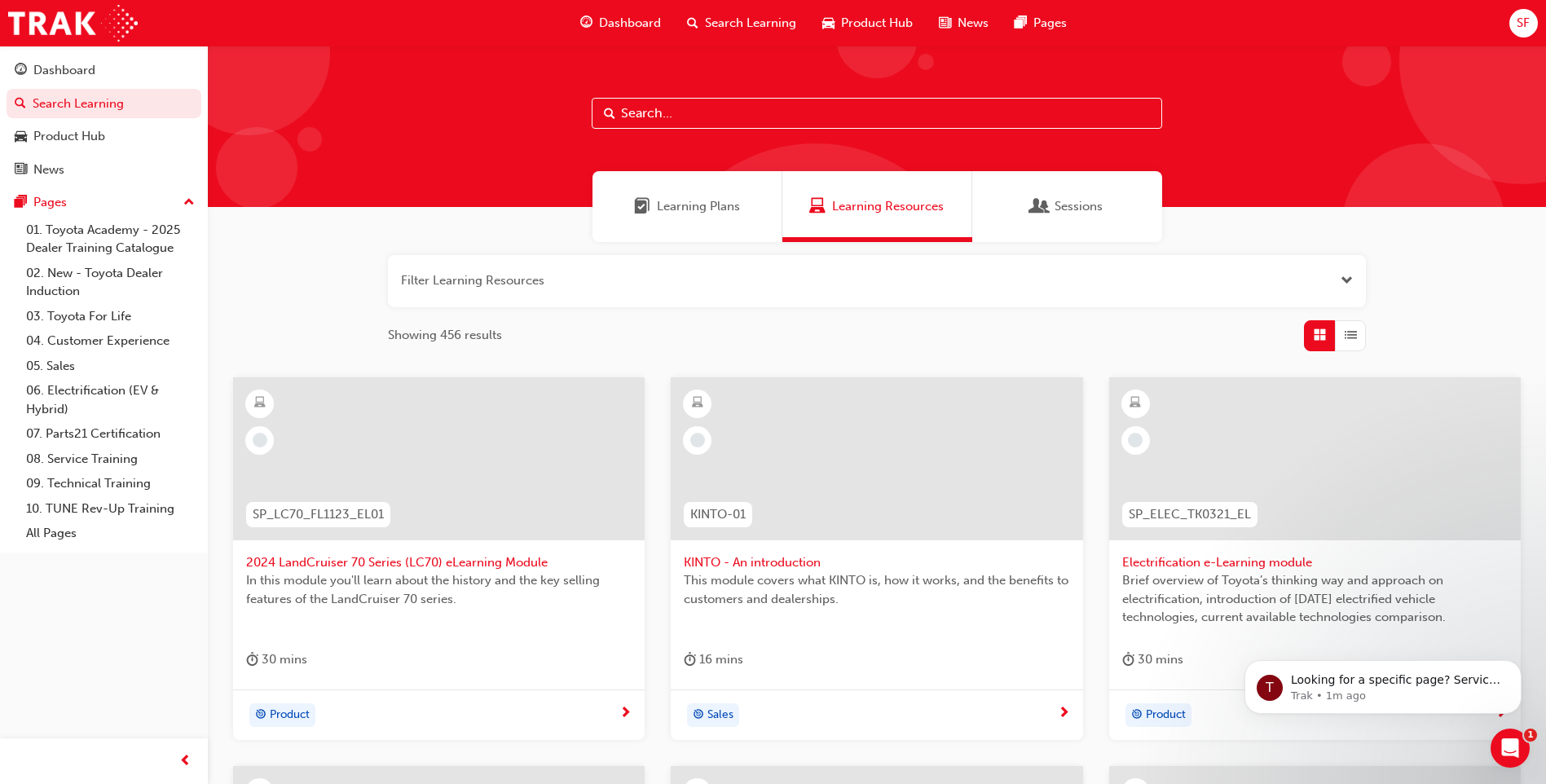
click at [1045, 220] on div "Sessions" at bounding box center [1067, 206] width 190 height 71
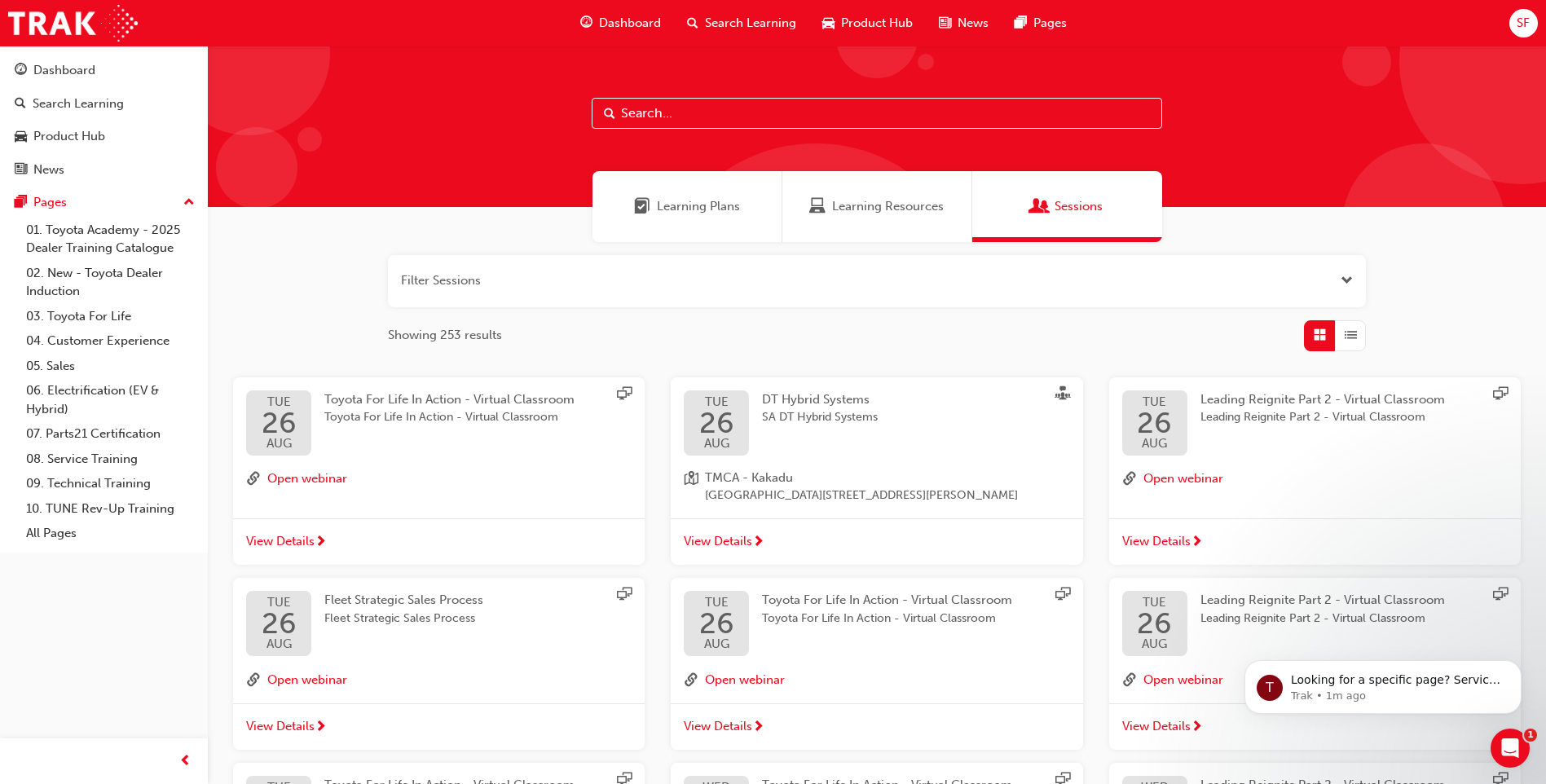
click at [891, 242] on div "Filter Sessions Showing 253 results TUE 26 AUG Toyota For Life In Action - Virt…" at bounding box center [878, 629] width 1339 height 774
click at [881, 225] on div "Learning Resources" at bounding box center [878, 206] width 190 height 71
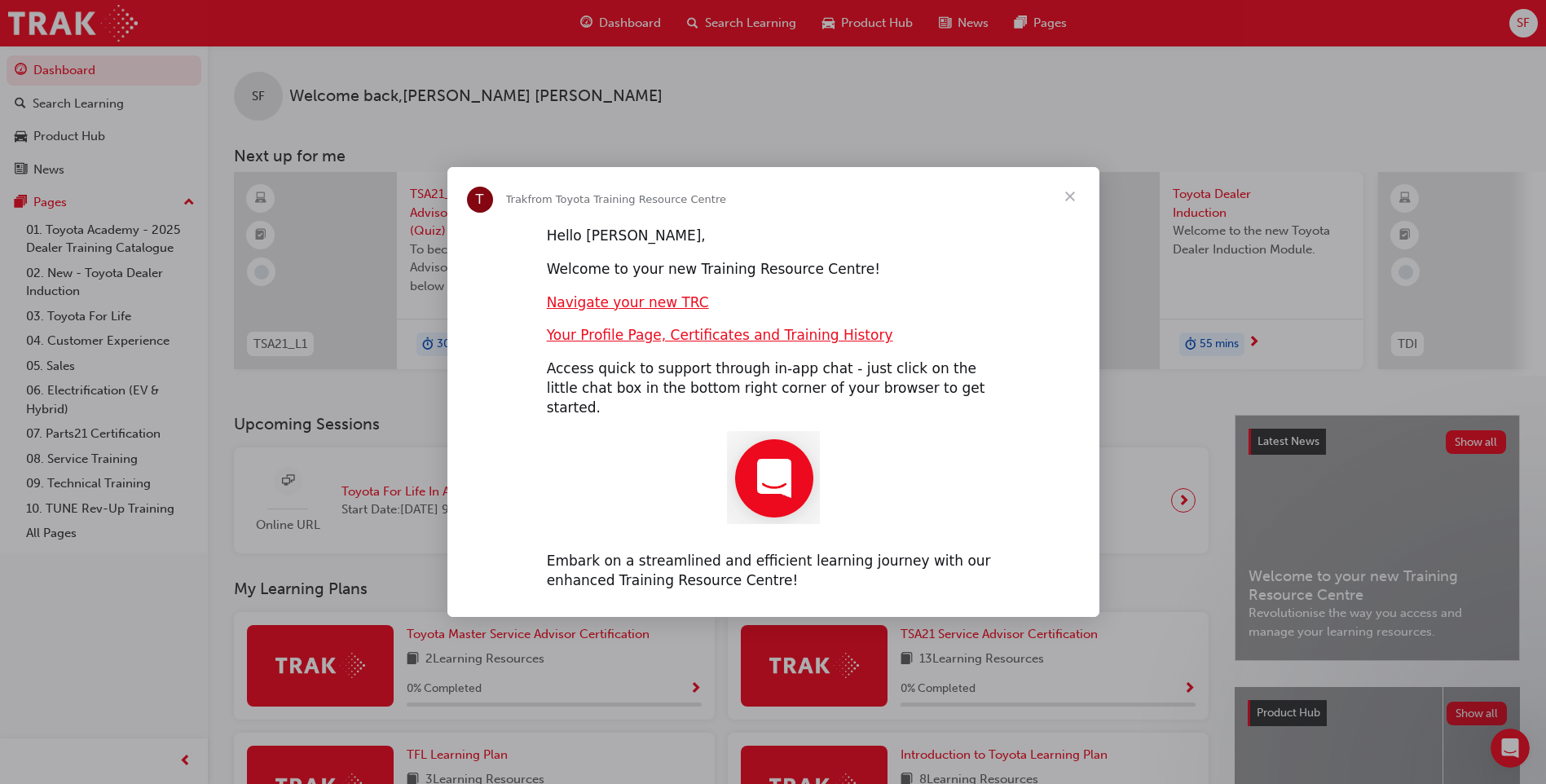
click at [1068, 203] on span "Close" at bounding box center [1070, 196] width 58 height 58
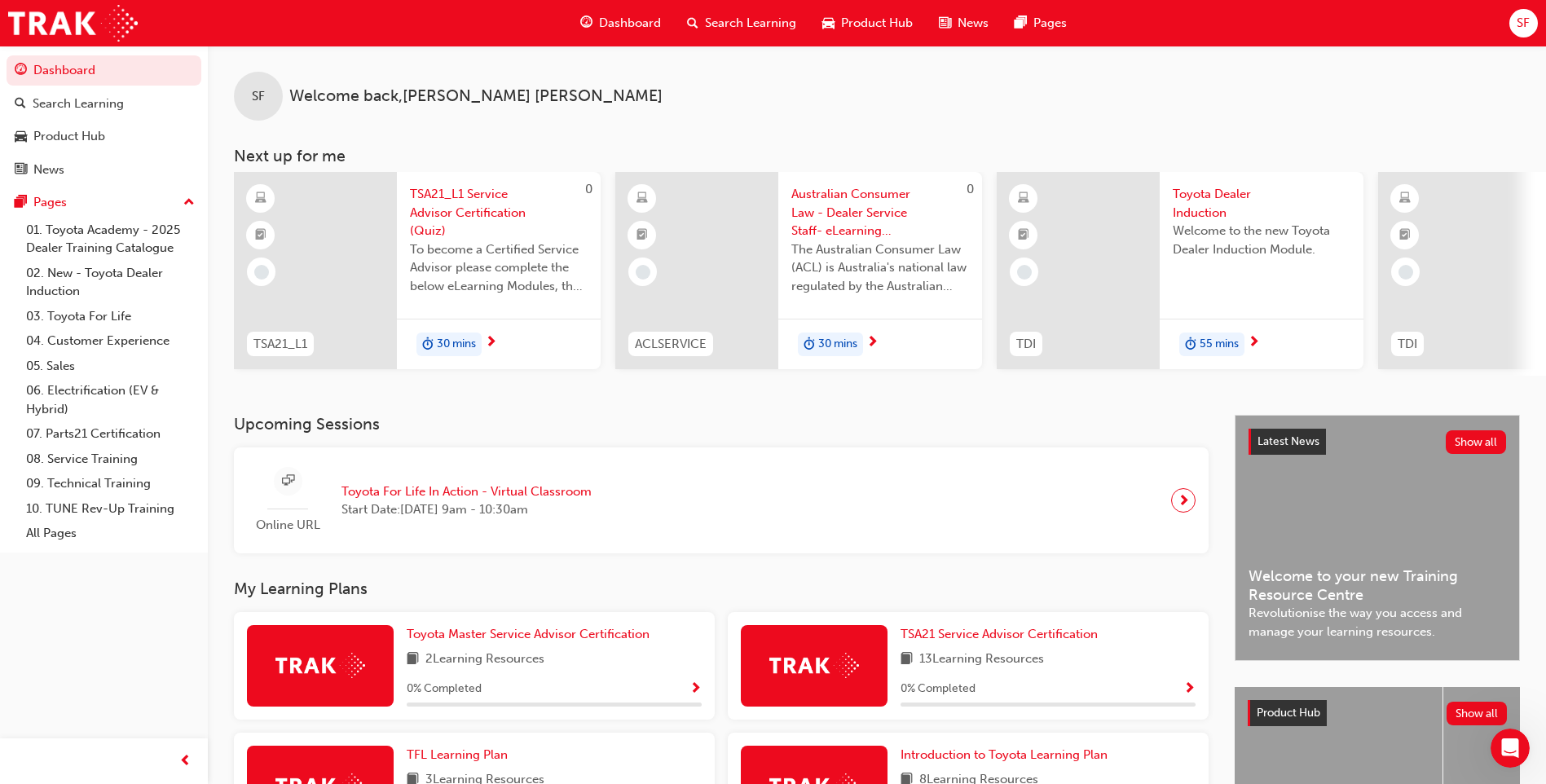
click at [1520, 19] on span "SF" at bounding box center [1523, 23] width 13 height 19
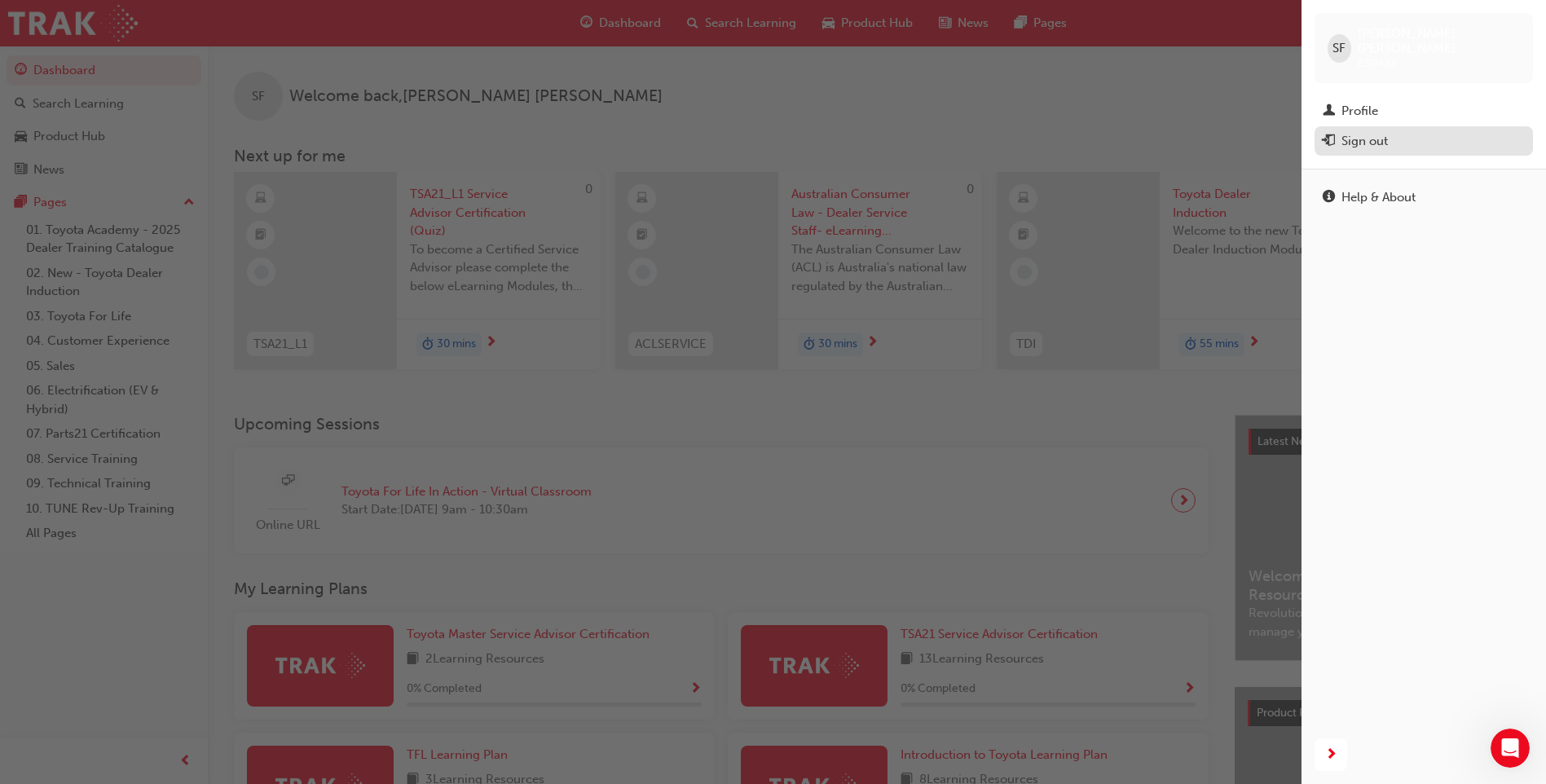
click at [1353, 132] on div "Sign out" at bounding box center [1364, 141] width 47 height 19
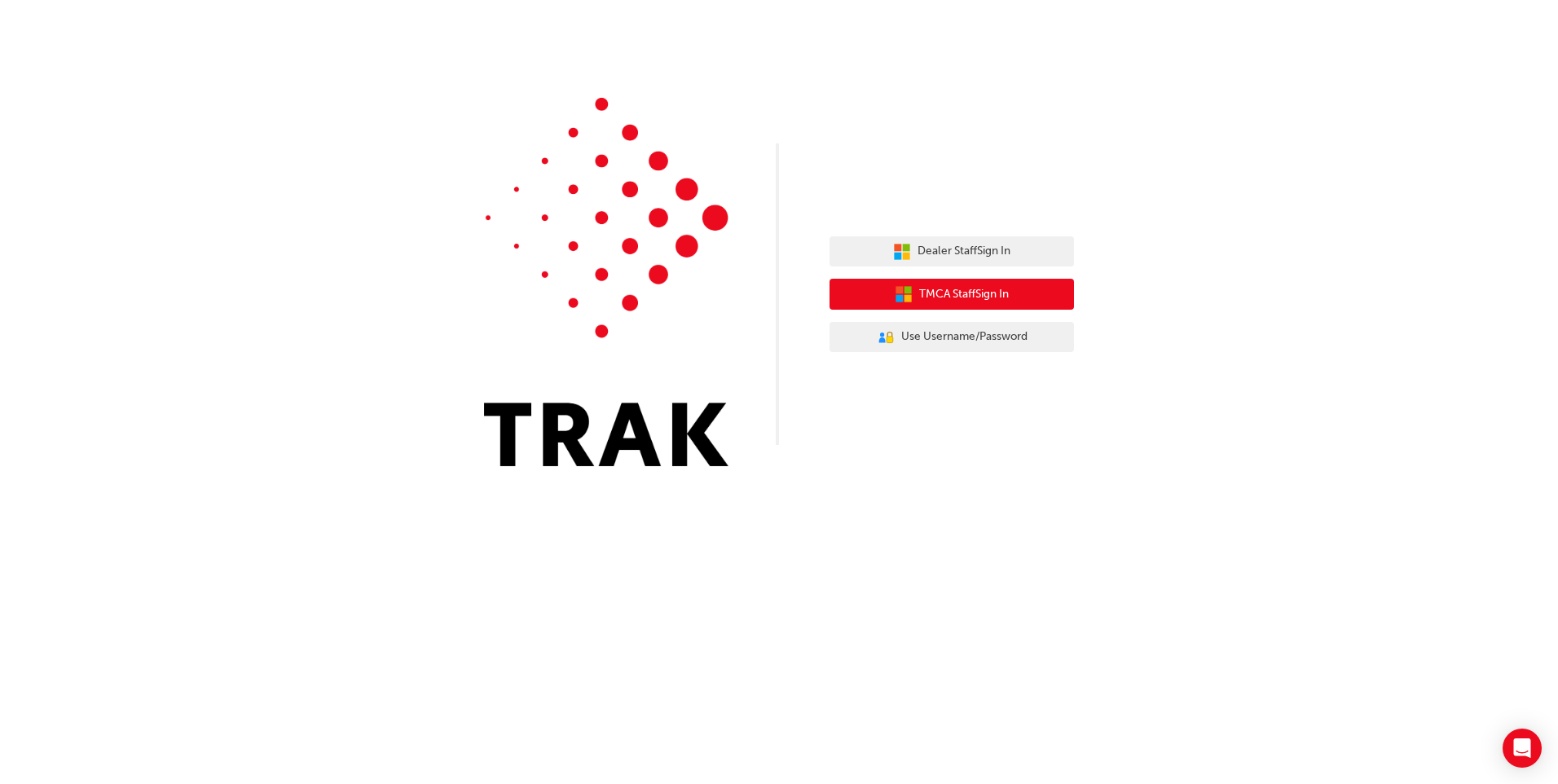
click at [1018, 287] on button "TMCA Staff Sign In" at bounding box center [952, 294] width 245 height 31
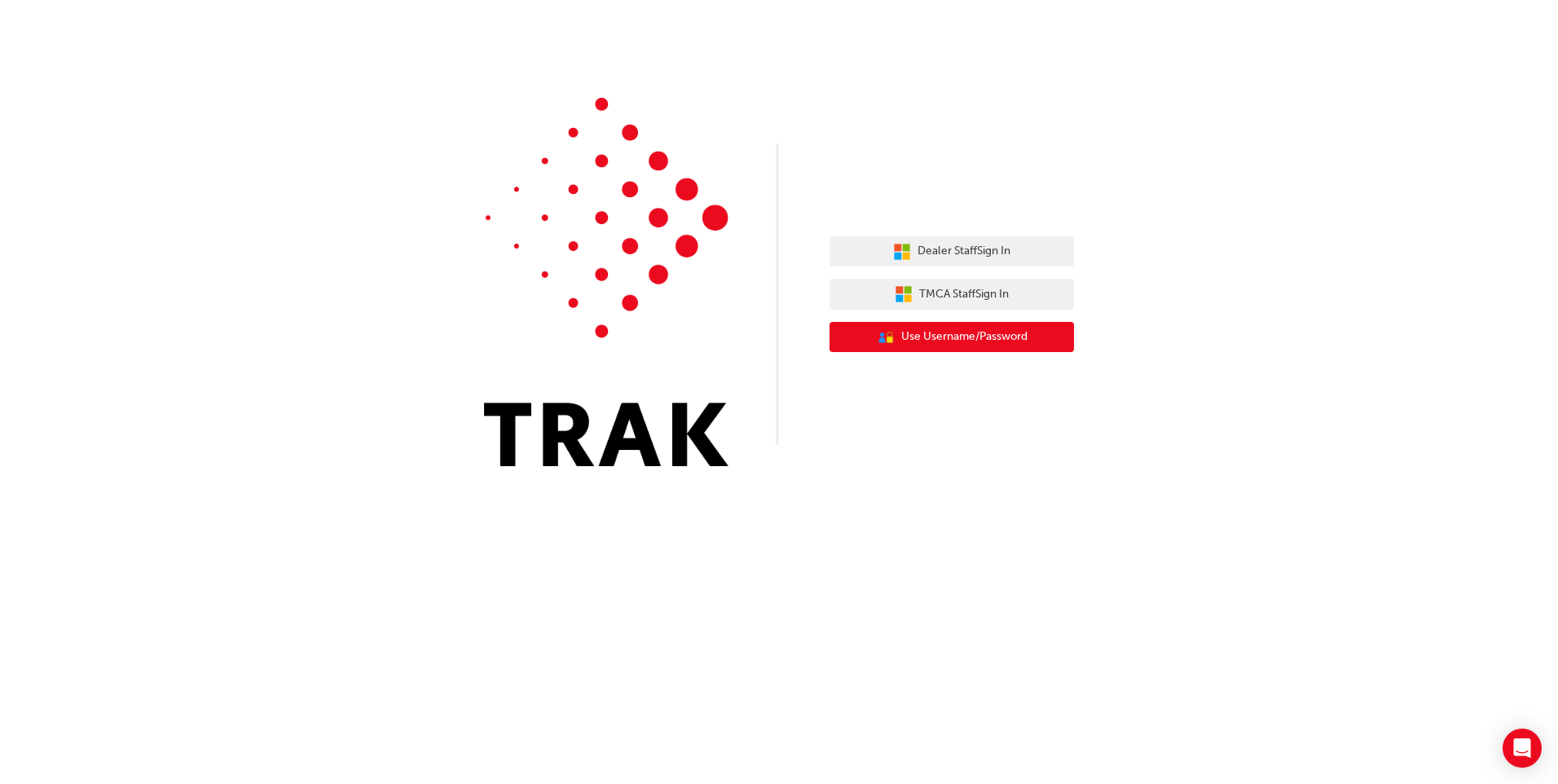
click at [989, 342] on span "Use Username/Password" at bounding box center [964, 337] width 126 height 19
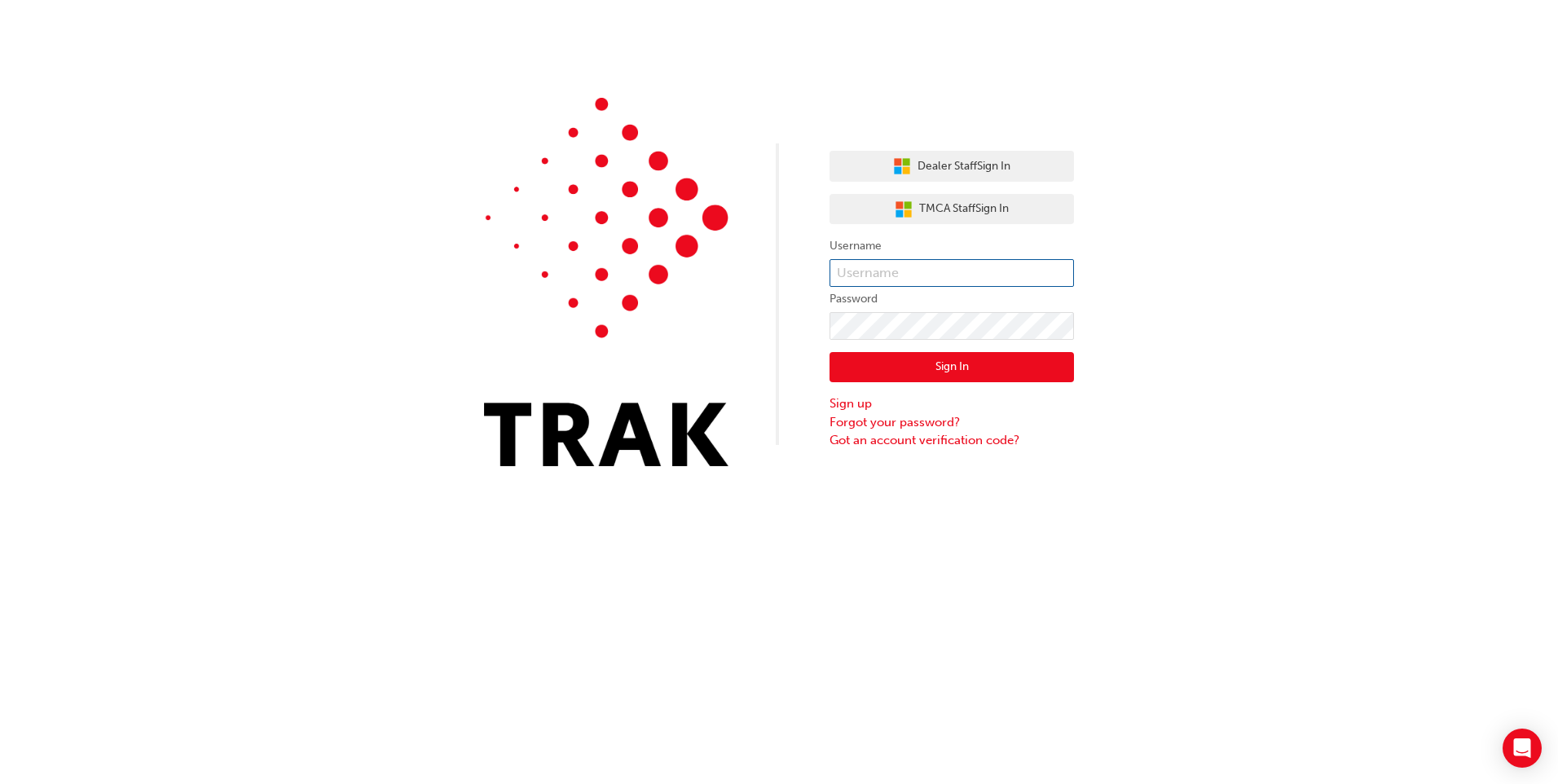
click at [915, 284] on input "text" at bounding box center [952, 273] width 245 height 27
type input "shelby.[PERSON_NAME]"
click button "Sign In" at bounding box center [952, 368] width 245 height 31
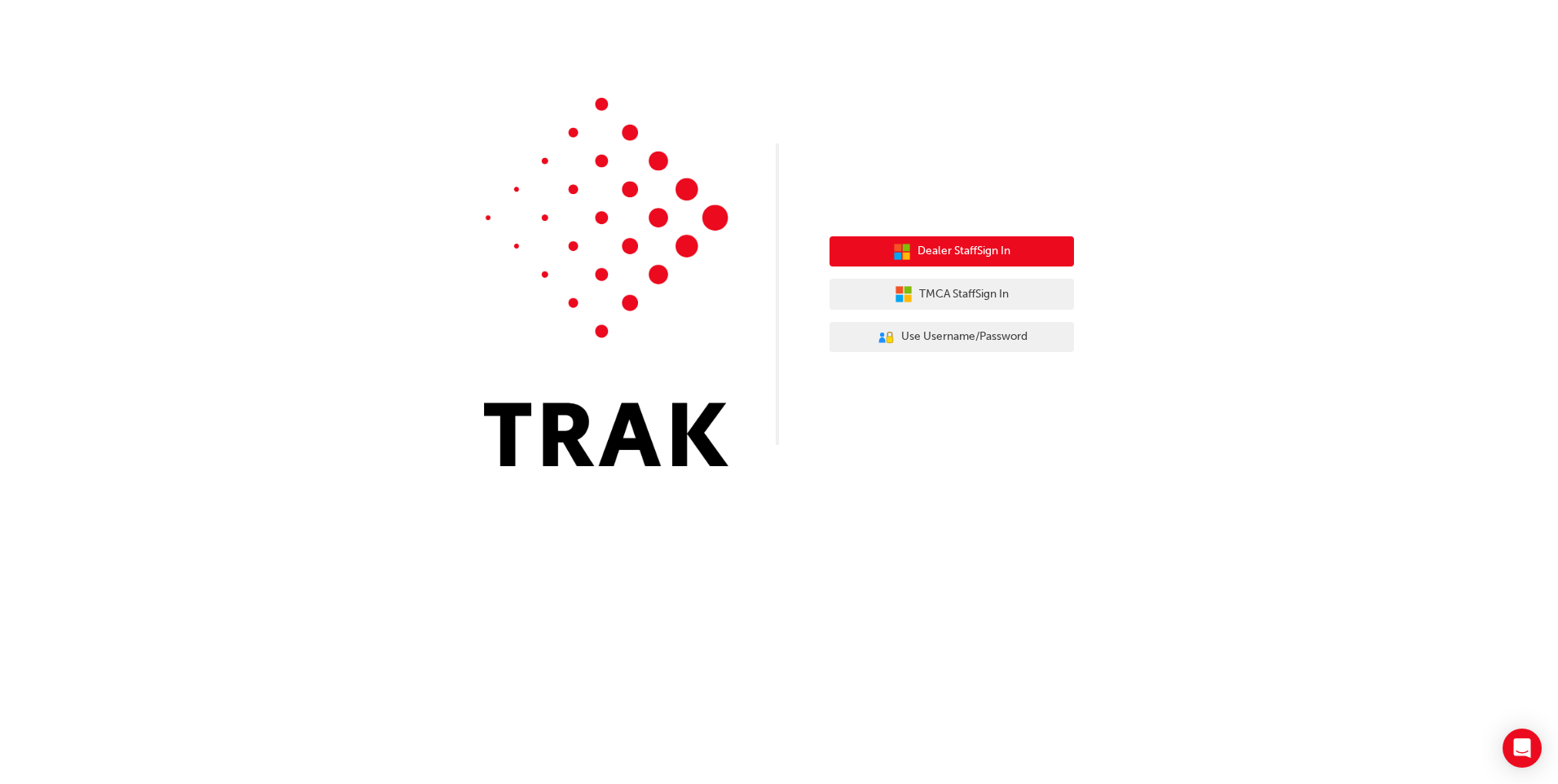
click at [948, 248] on span "Dealer Staff Sign In" at bounding box center [964, 251] width 93 height 19
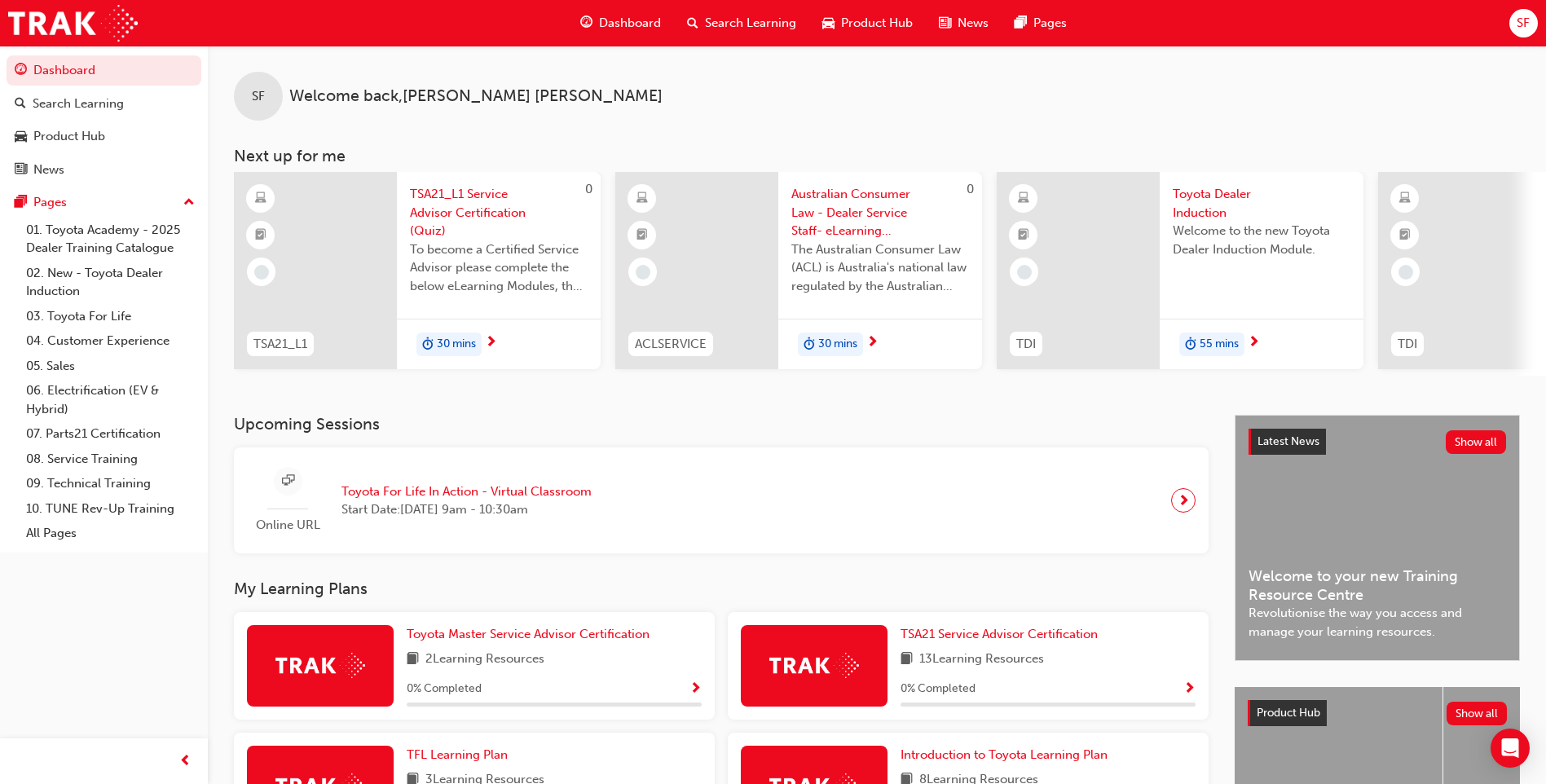
click at [1537, 18] on div "SF" at bounding box center [1523, 23] width 28 height 28
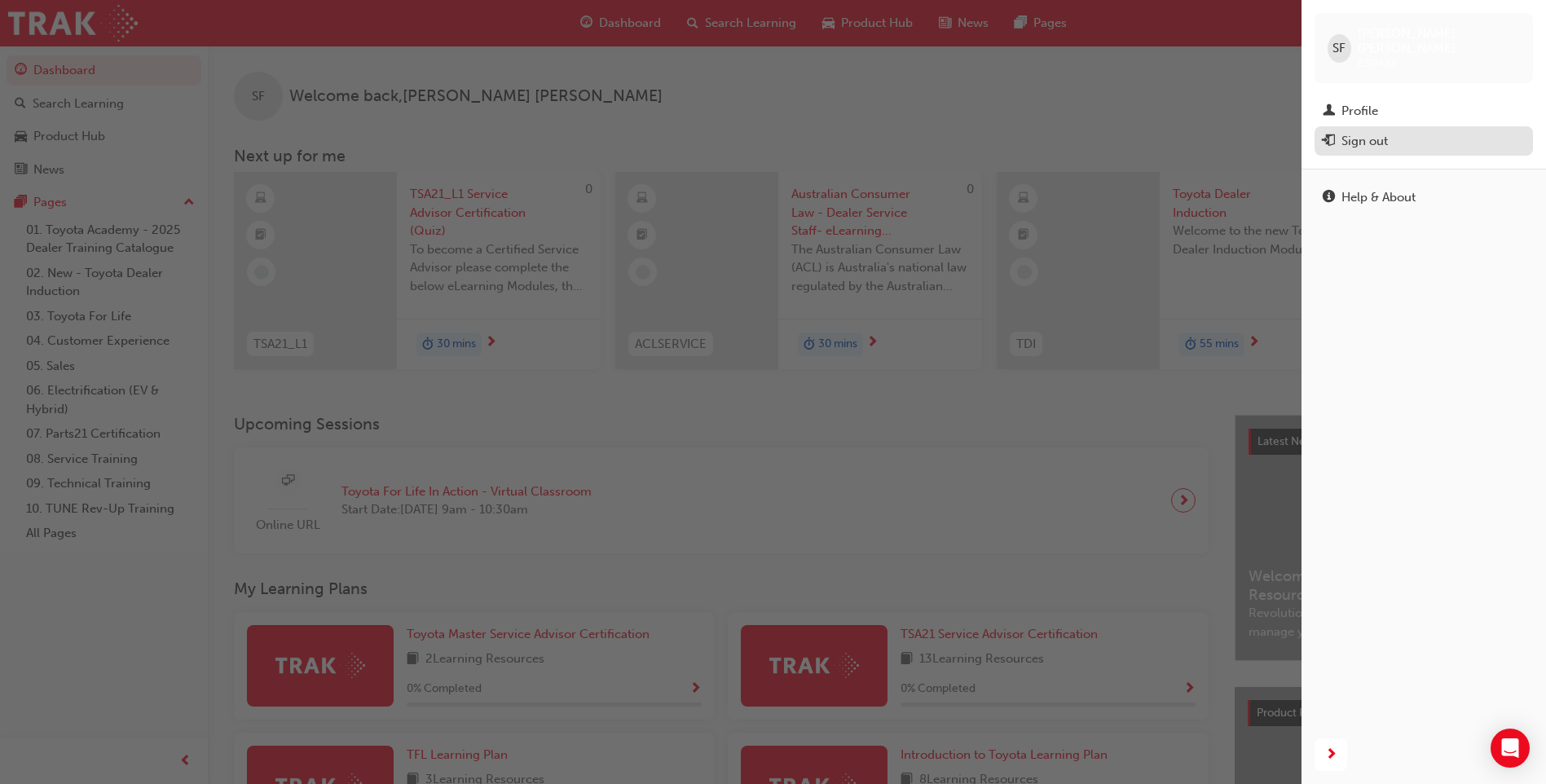
click at [1364, 132] on div "Sign out" at bounding box center [1364, 141] width 47 height 19
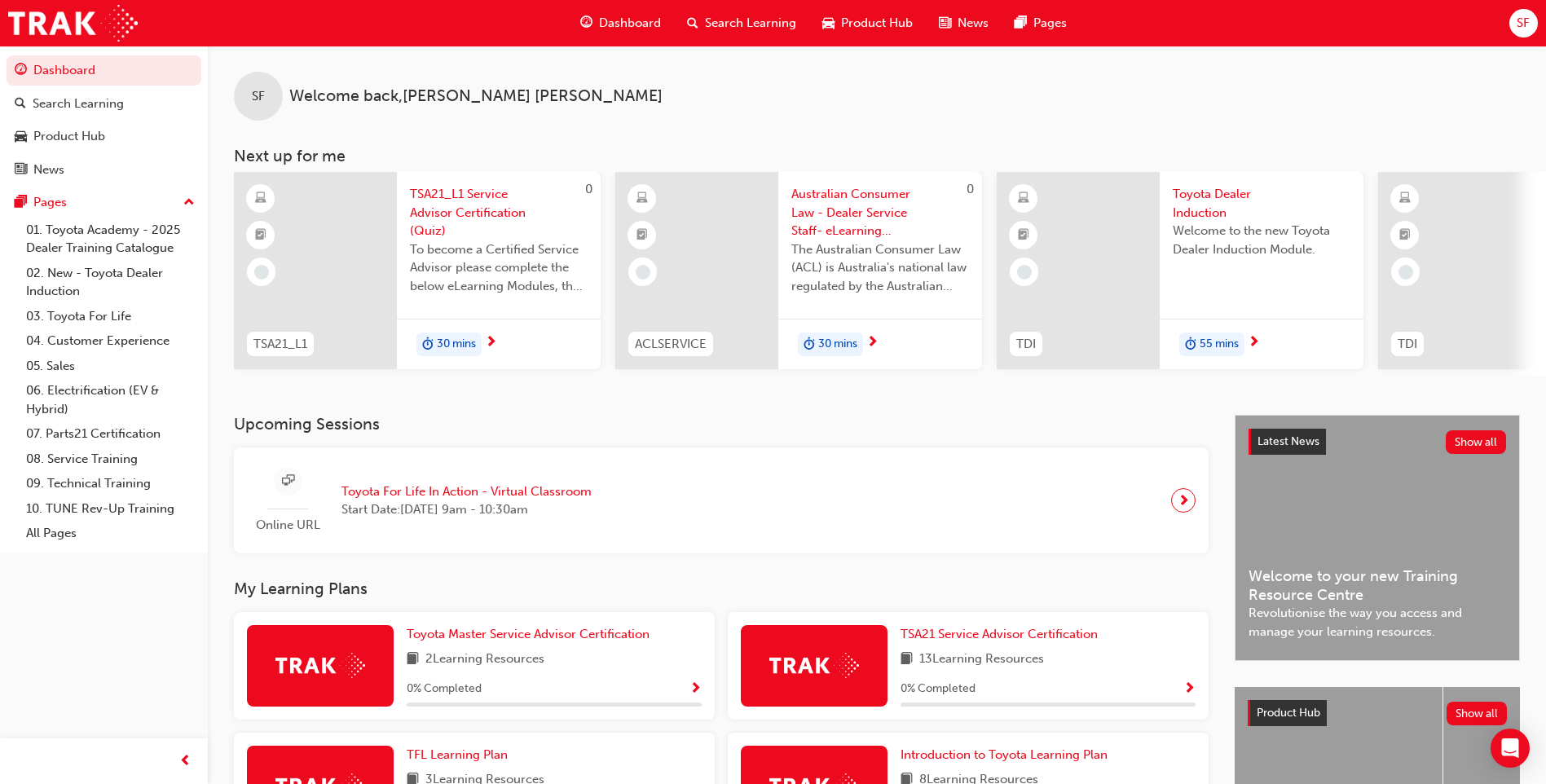
click at [1520, 19] on span "SF" at bounding box center [1523, 23] width 13 height 19
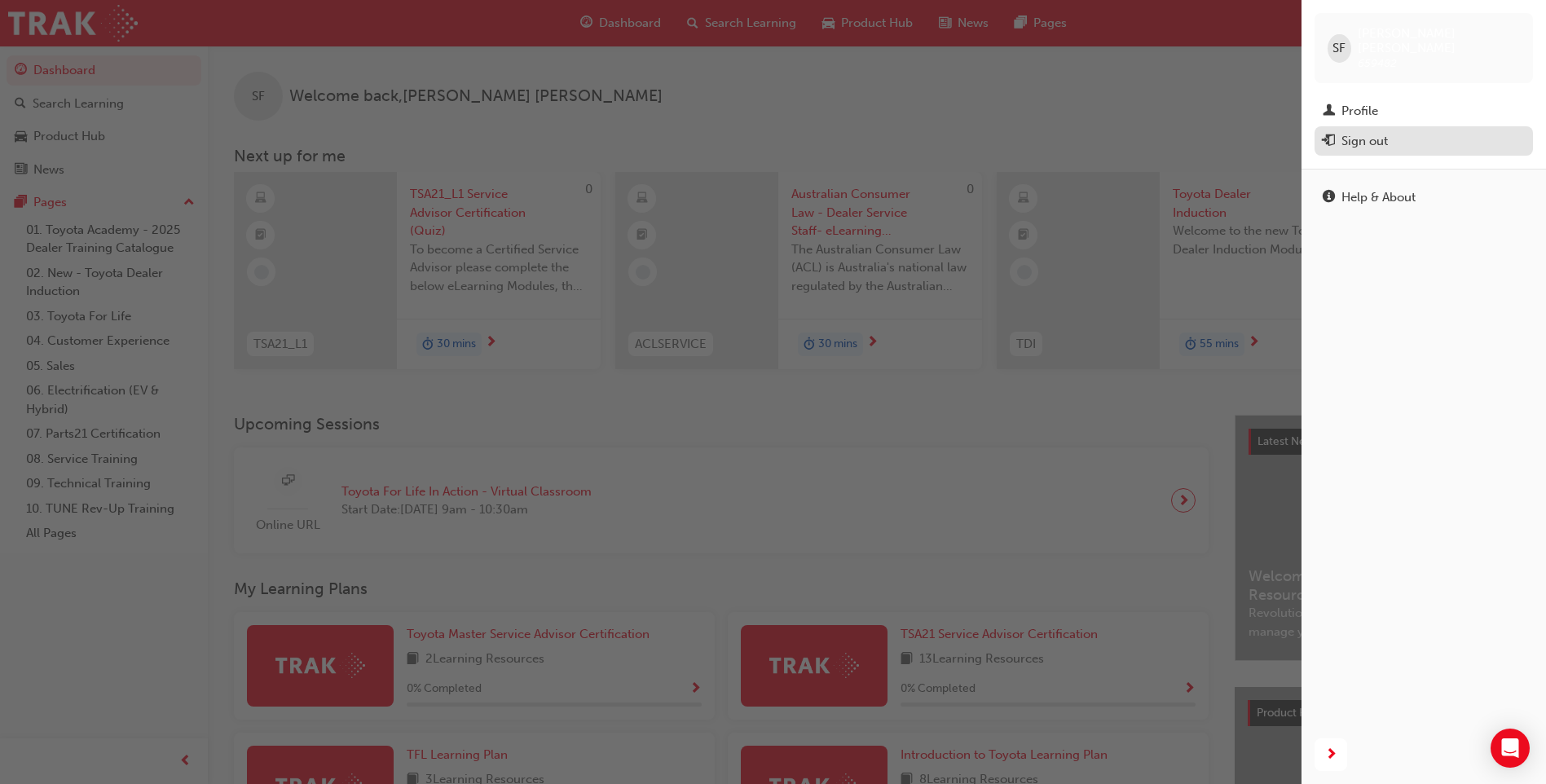
click at [1378, 135] on div "Sign out" at bounding box center [1364, 141] width 47 height 19
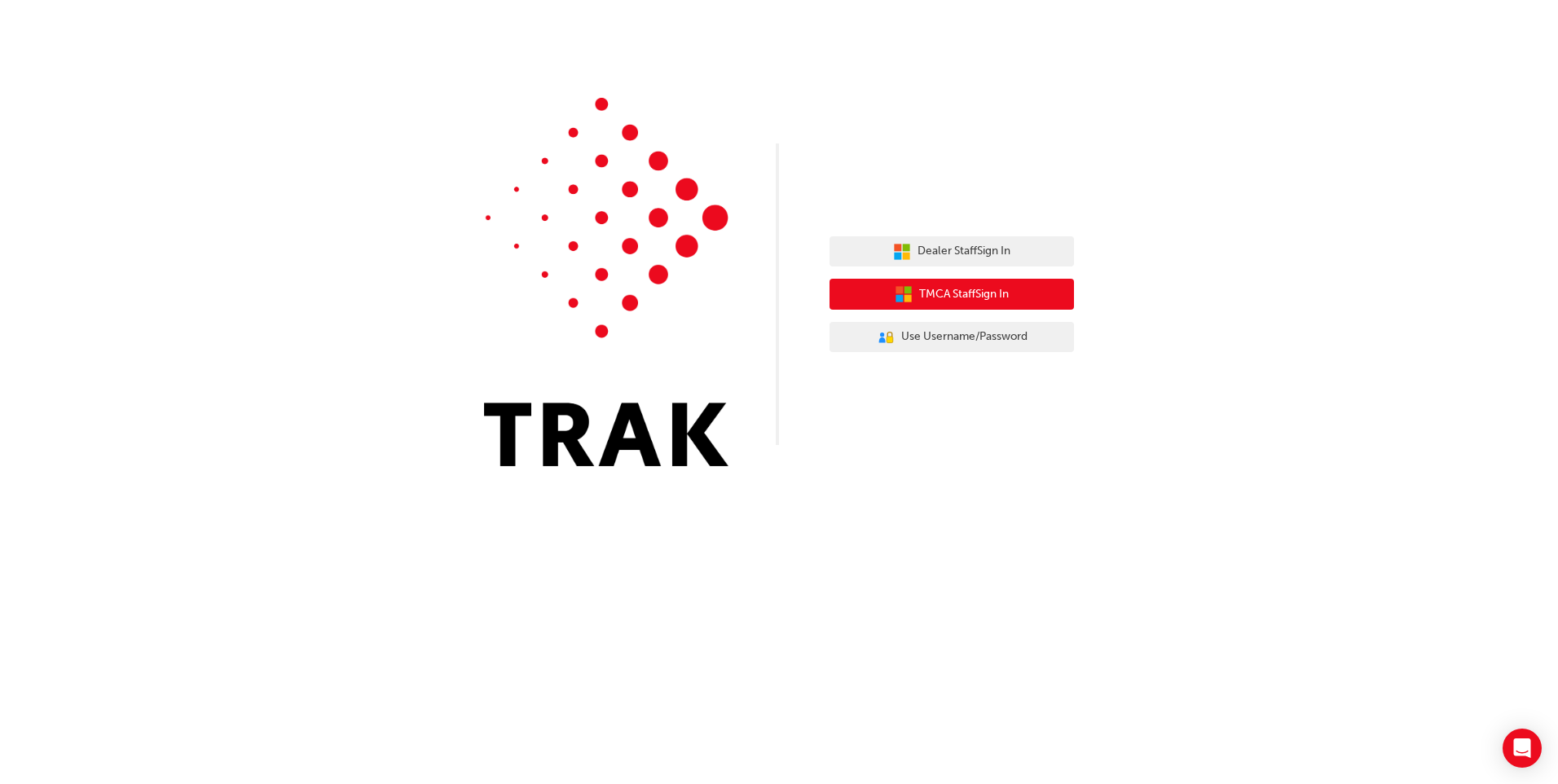
click at [908, 296] on icon "button" at bounding box center [908, 298] width 7 height 7
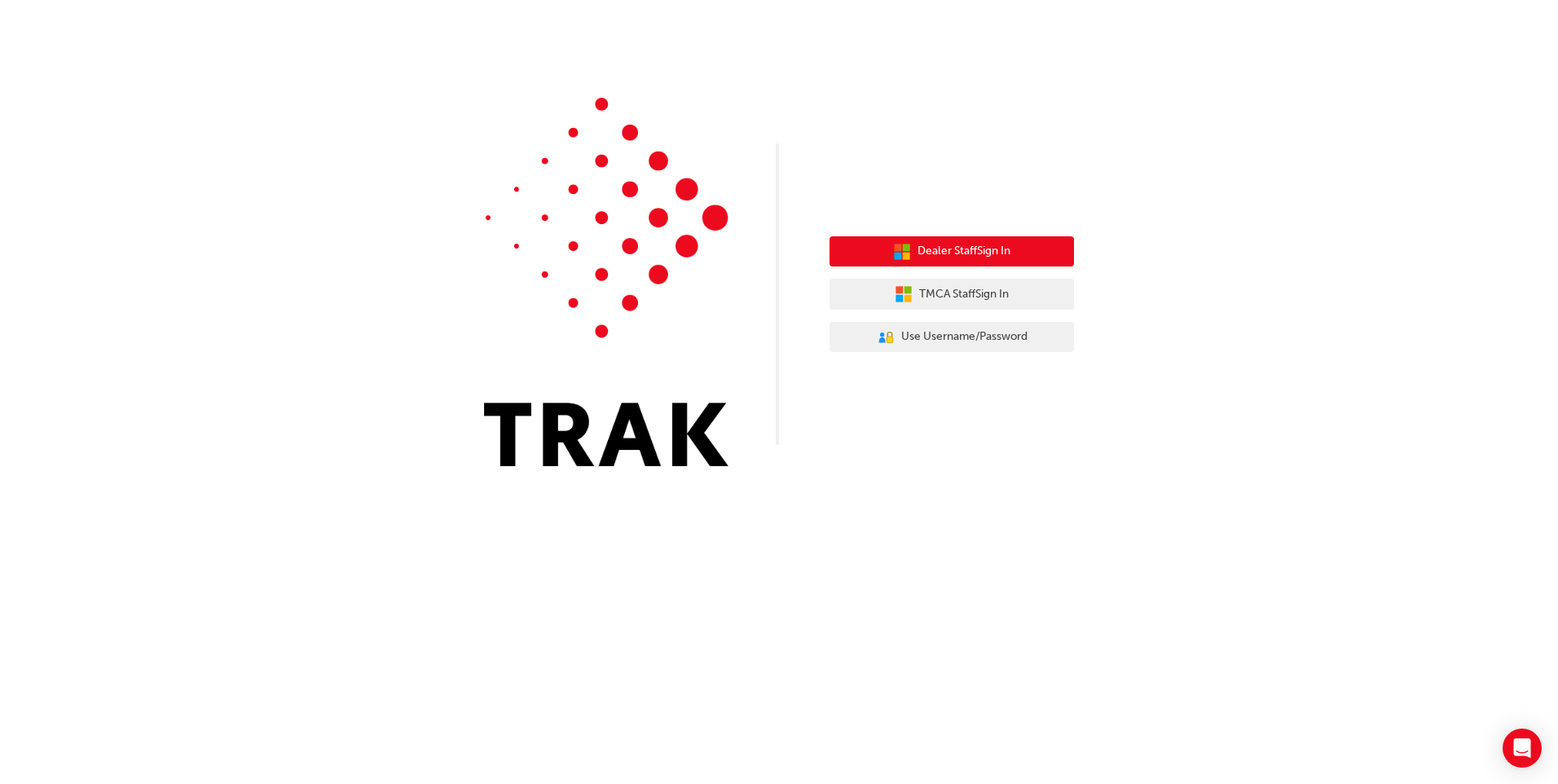
click at [896, 241] on button "Dealer Staff Sign In" at bounding box center [952, 252] width 245 height 31
